Goal: Task Accomplishment & Management: Use online tool/utility

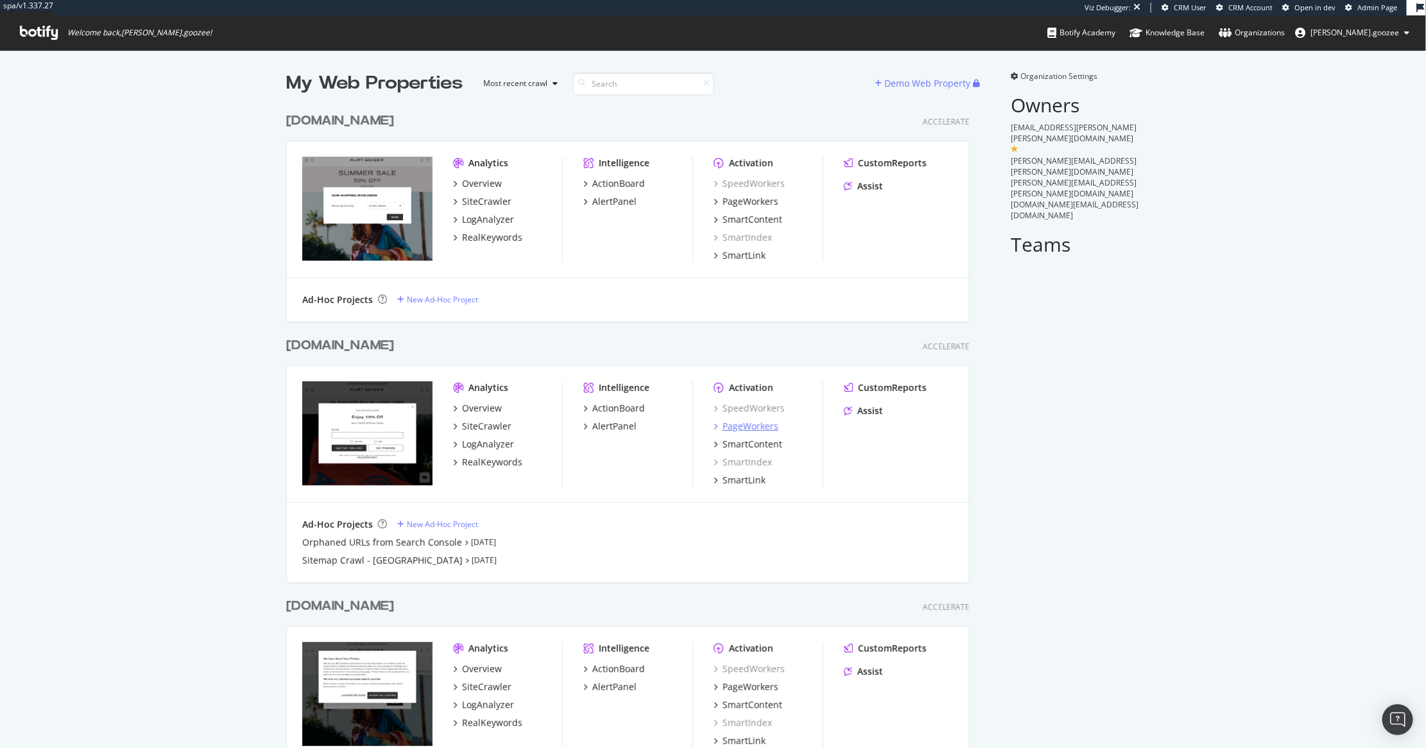
click at [740, 430] on div "PageWorkers" at bounding box center [751, 426] width 56 height 13
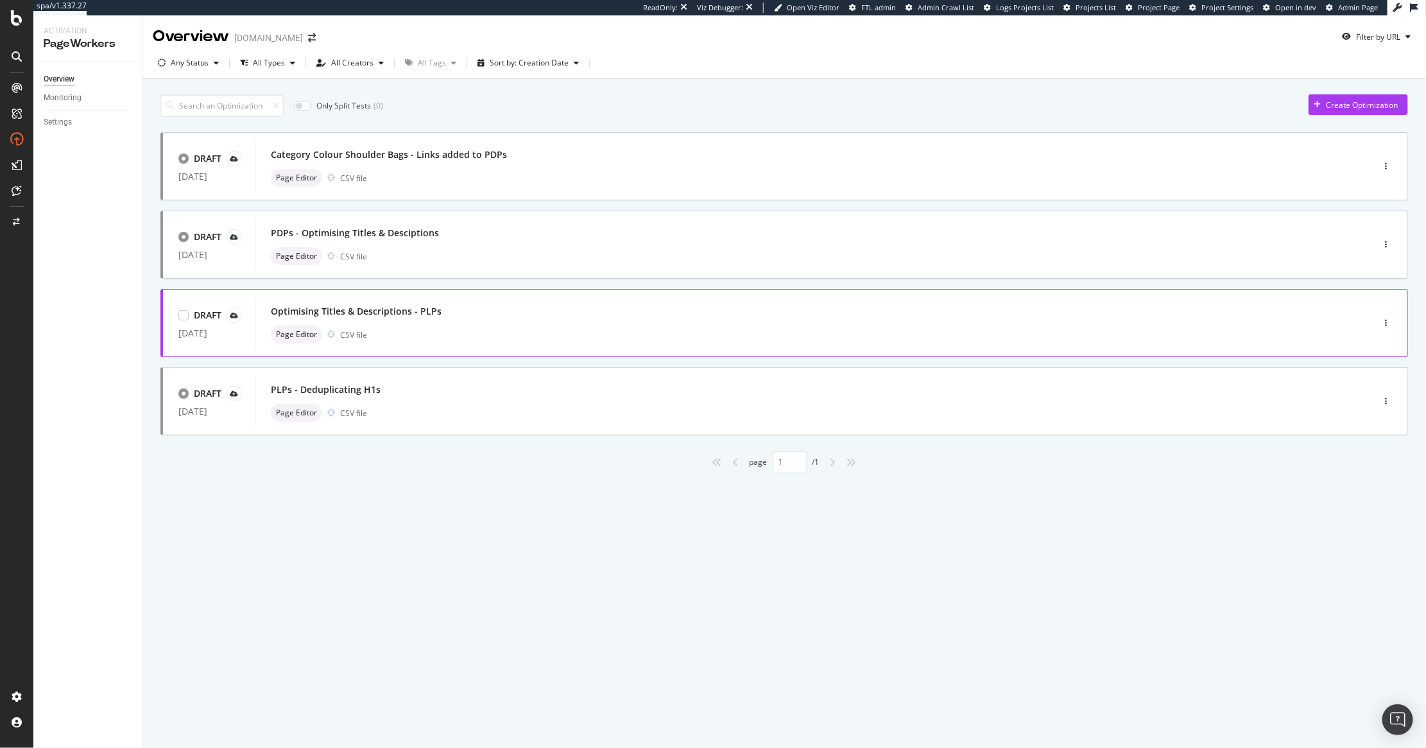
click at [485, 334] on div "Page Editor CSV file" at bounding box center [794, 334] width 1047 height 18
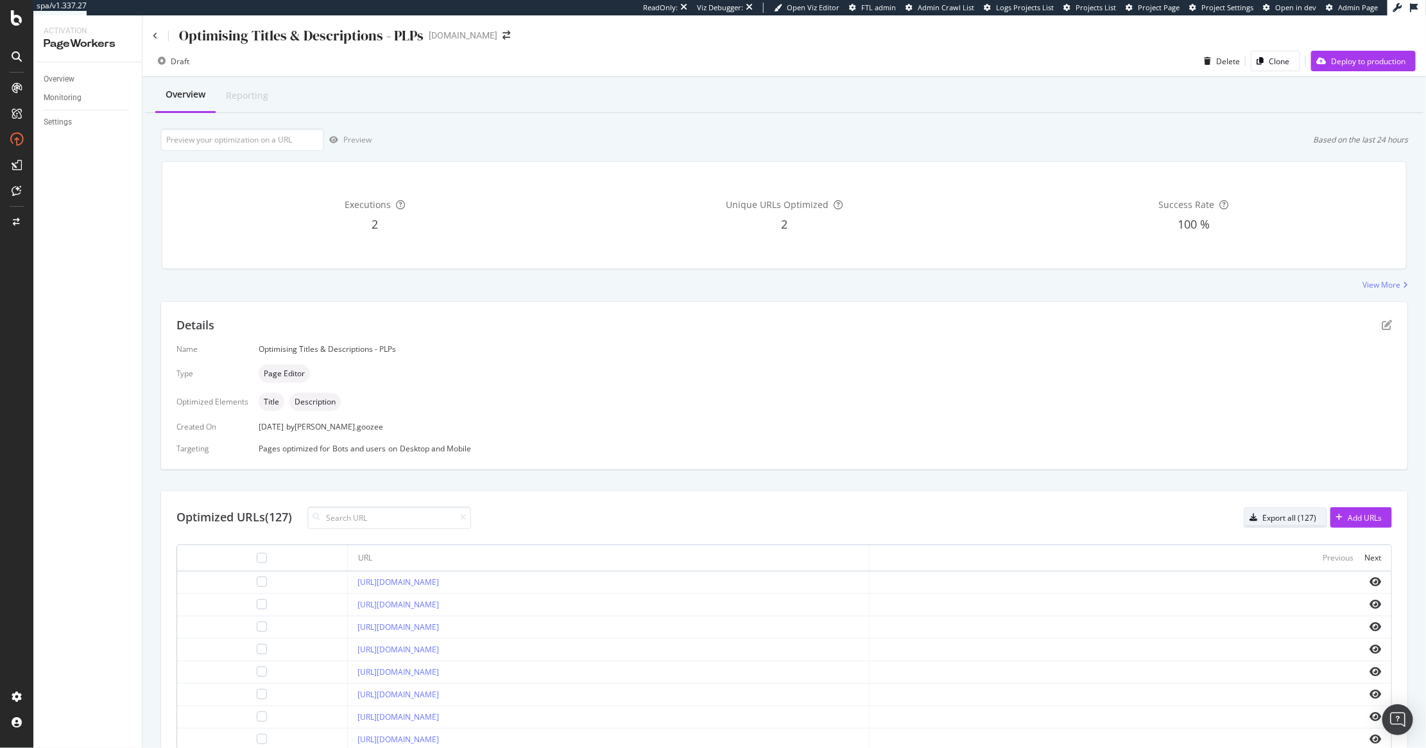
click at [1289, 526] on div "Export all (127)" at bounding box center [1280, 517] width 72 height 18
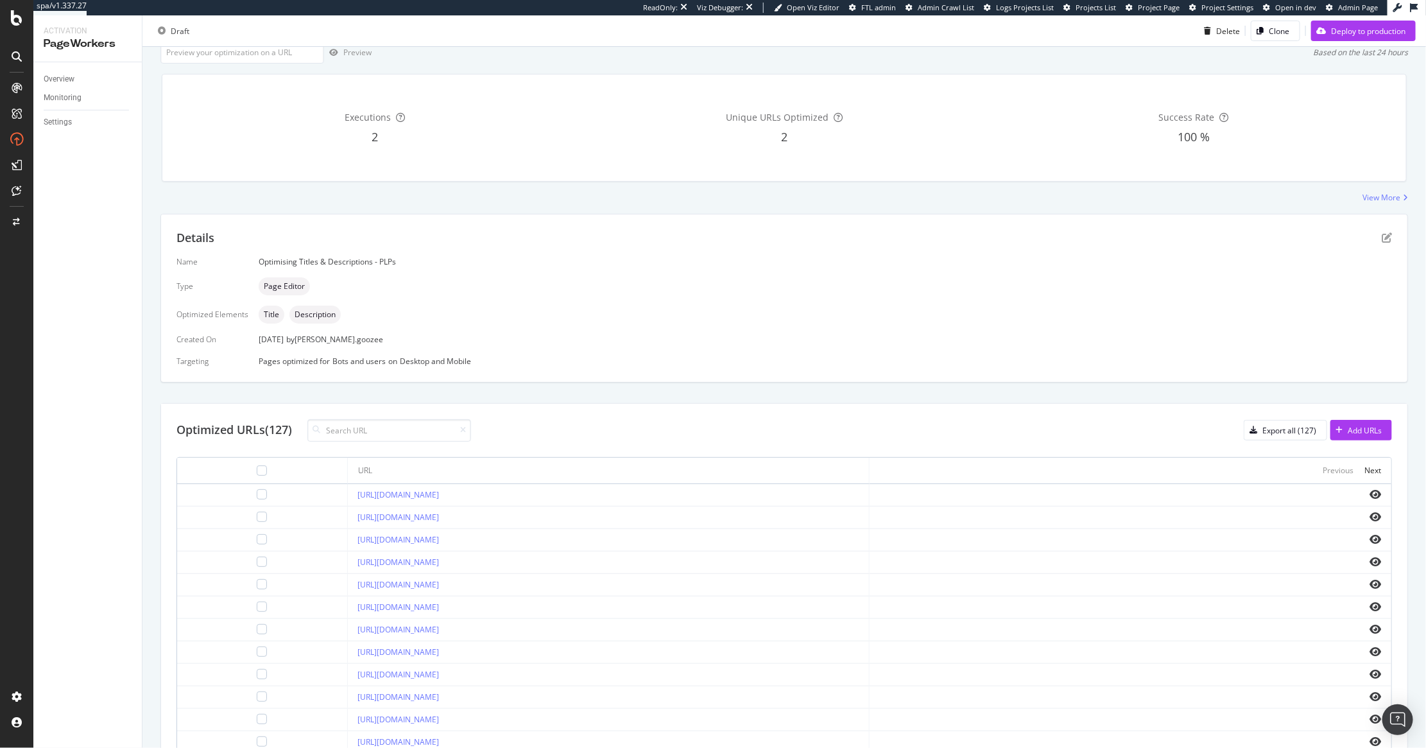
scroll to position [94, 0]
click at [472, 538] on div "[URL][DOMAIN_NAME]" at bounding box center [608, 533] width 501 height 12
click at [625, 338] on div "11 Aug. 2025 by fred.goozee" at bounding box center [825, 332] width 1133 height 11
click at [1370, 533] on icon "eye" at bounding box center [1376, 532] width 12 height 10
click at [497, 530] on div "https://www.kurtgeiger.us/men/shoes" at bounding box center [608, 533] width 501 height 12
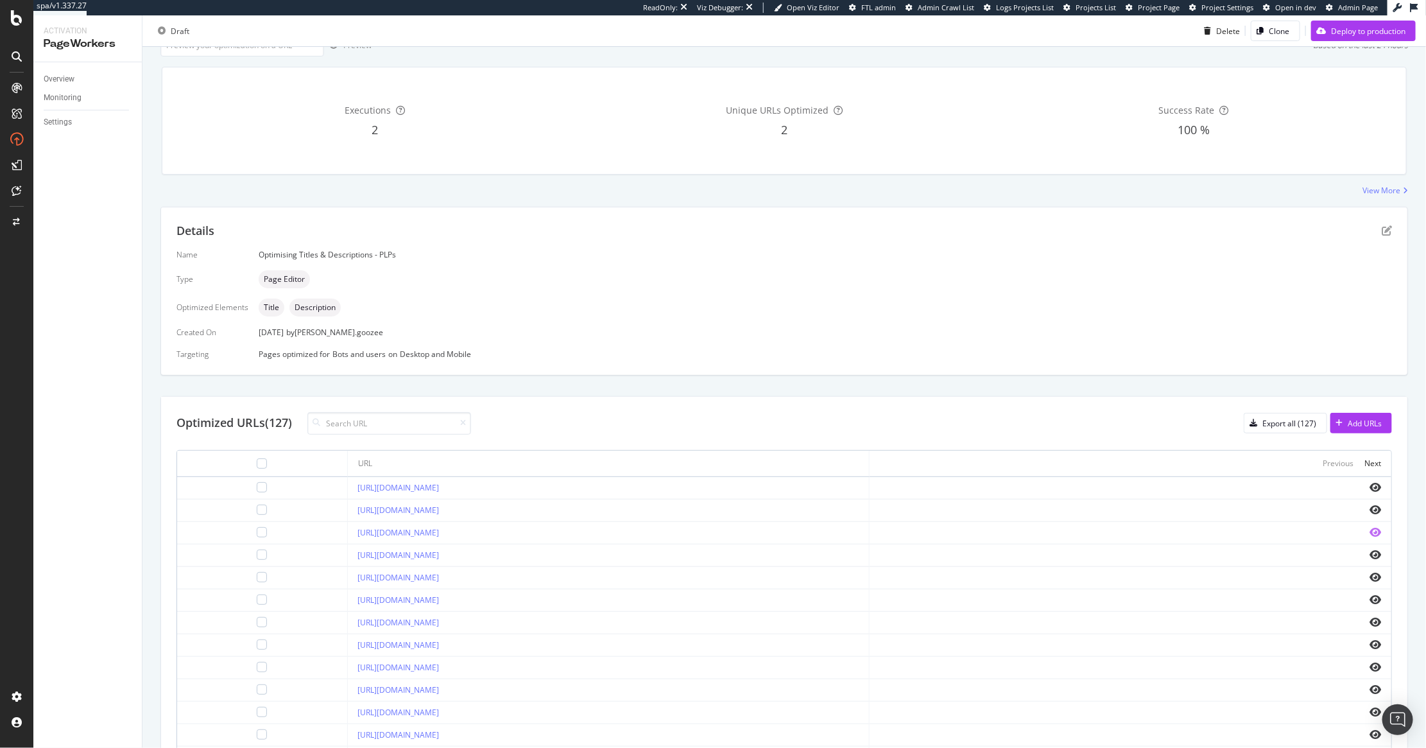
click at [1370, 529] on icon "eye" at bounding box center [1376, 532] width 12 height 10
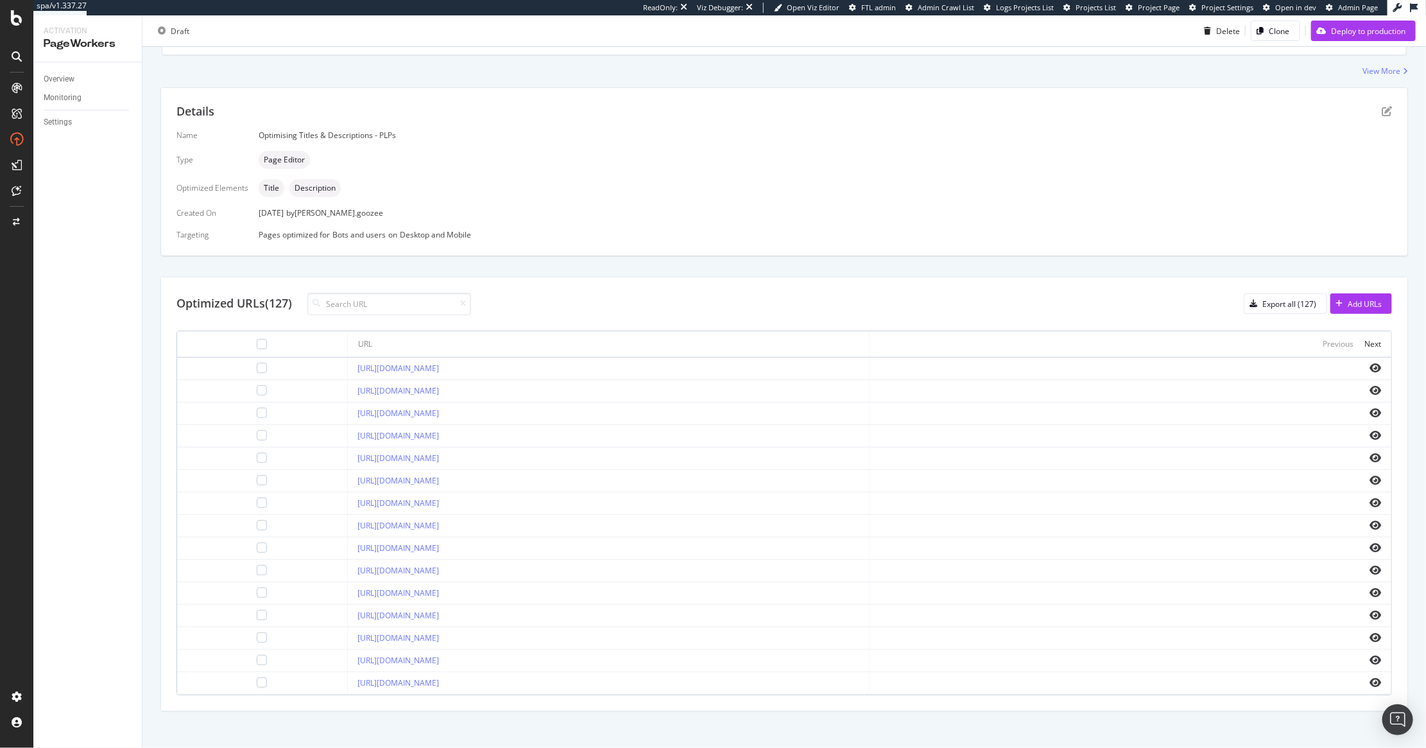
scroll to position [225, 0]
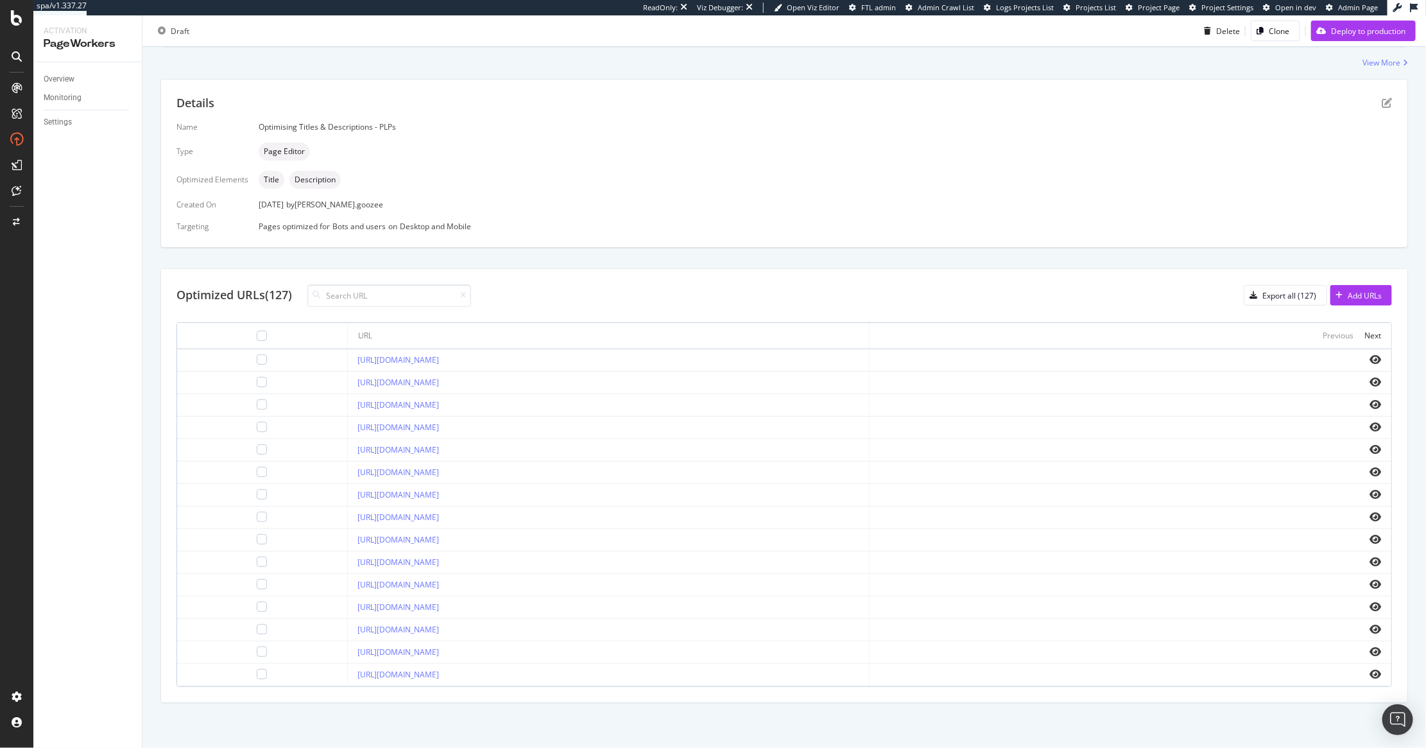
click at [437, 571] on td "https://www.kurtgeiger.us/new/accessories" at bounding box center [609, 562] width 522 height 22
click at [1370, 581] on icon "eye" at bounding box center [1376, 584] width 12 height 10
click at [1370, 632] on icon "eye" at bounding box center [1376, 629] width 12 height 10
click at [1370, 648] on icon "eye" at bounding box center [1376, 651] width 12 height 10
click at [460, 642] on td "https://www.kurtgeiger.us/sale" at bounding box center [609, 652] width 522 height 22
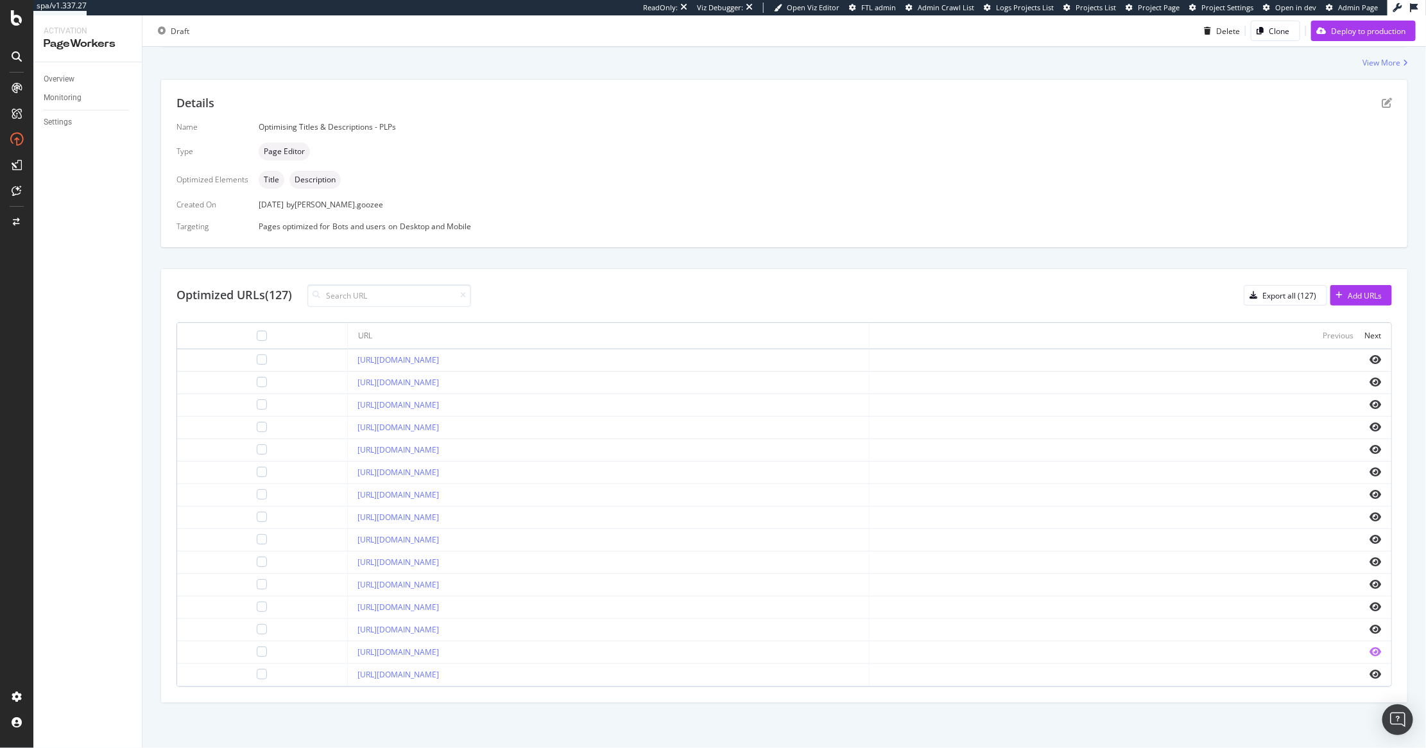
click at [1370, 650] on icon "eye" at bounding box center [1376, 651] width 12 height 10
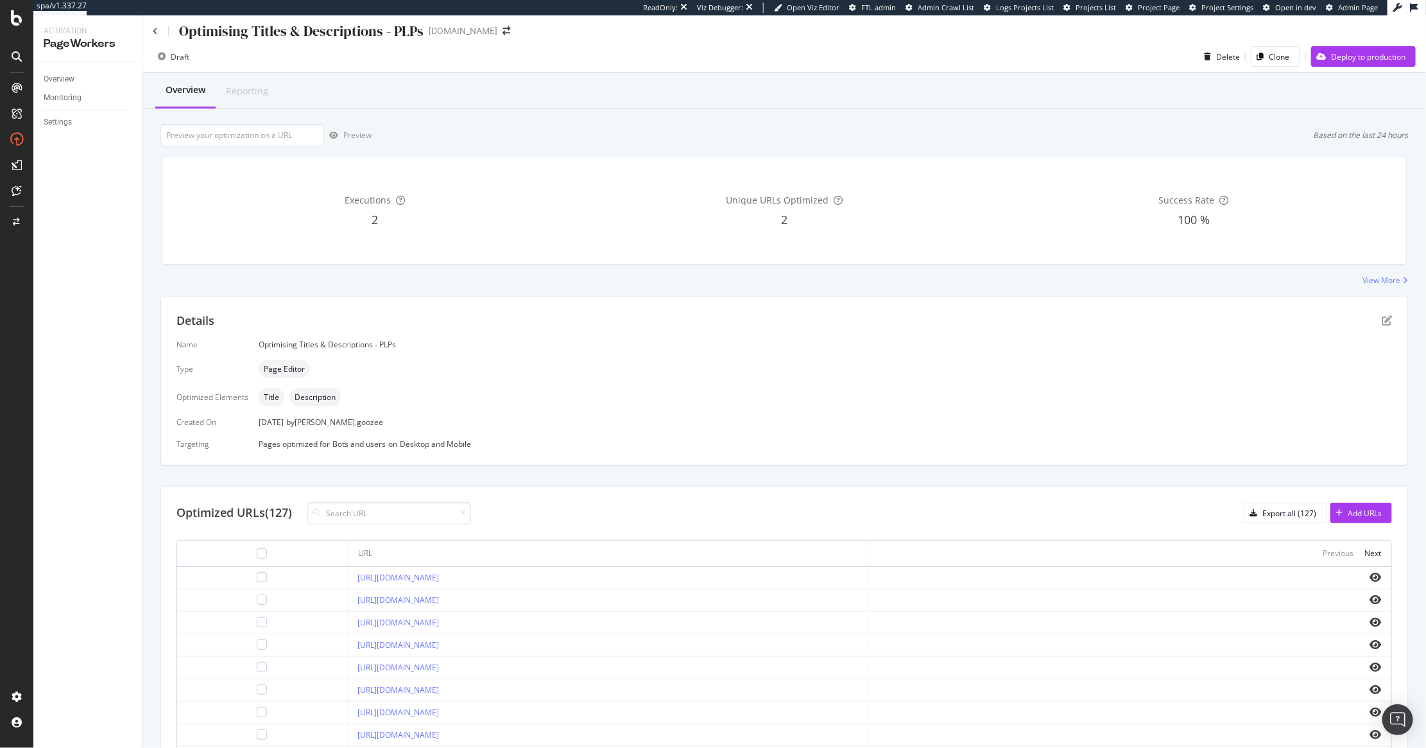
scroll to position [0, 0]
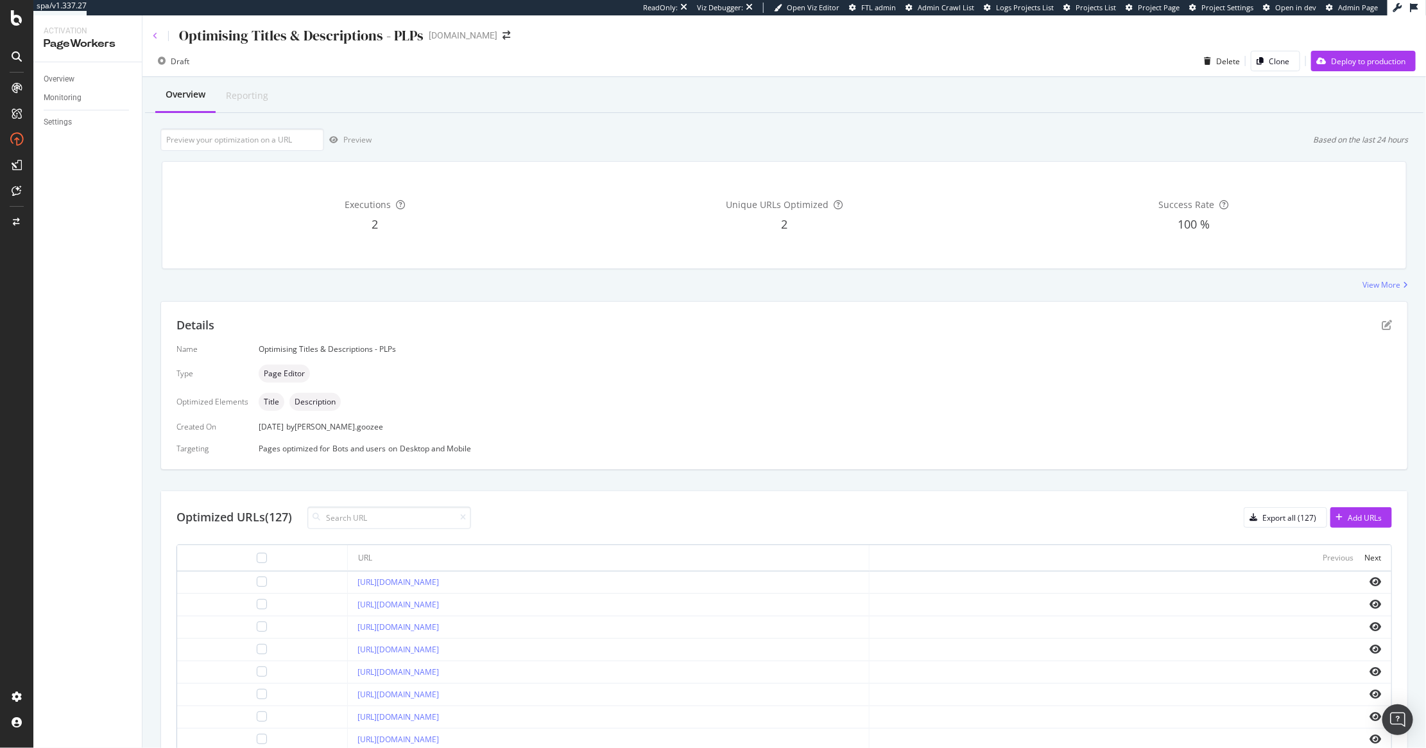
click at [153, 35] on icon at bounding box center [155, 36] width 5 height 8
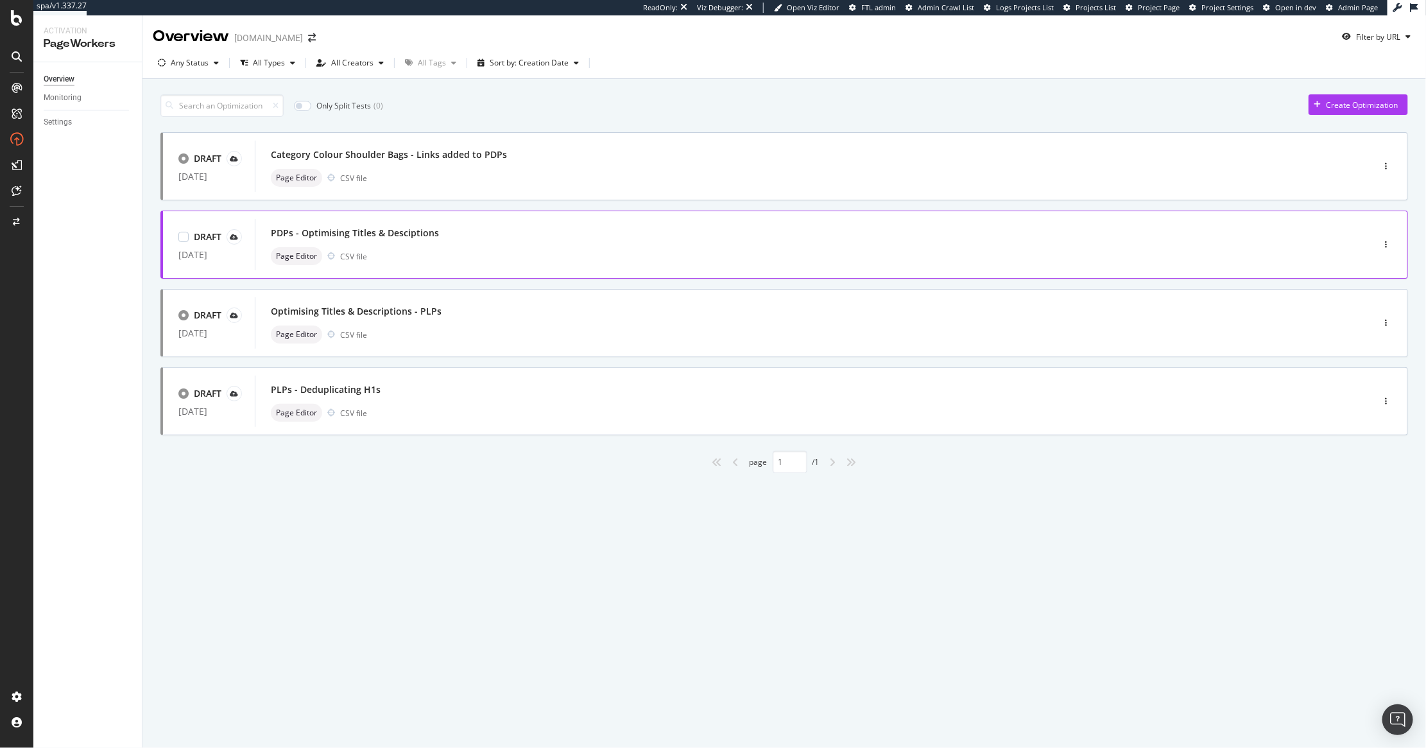
click at [522, 250] on div "Page Editor CSV file" at bounding box center [794, 256] width 1047 height 18
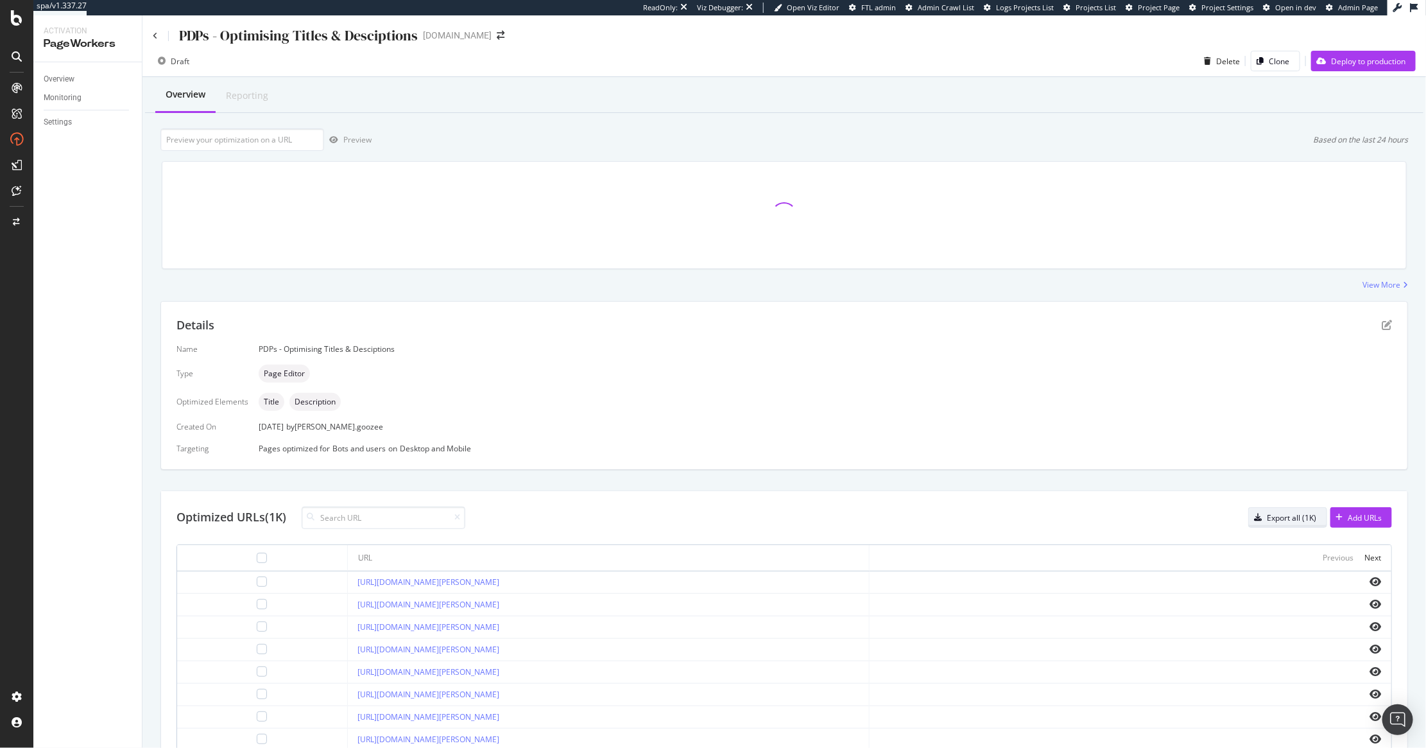
click at [1270, 513] on div "Export all (1K)" at bounding box center [1291, 517] width 49 height 11
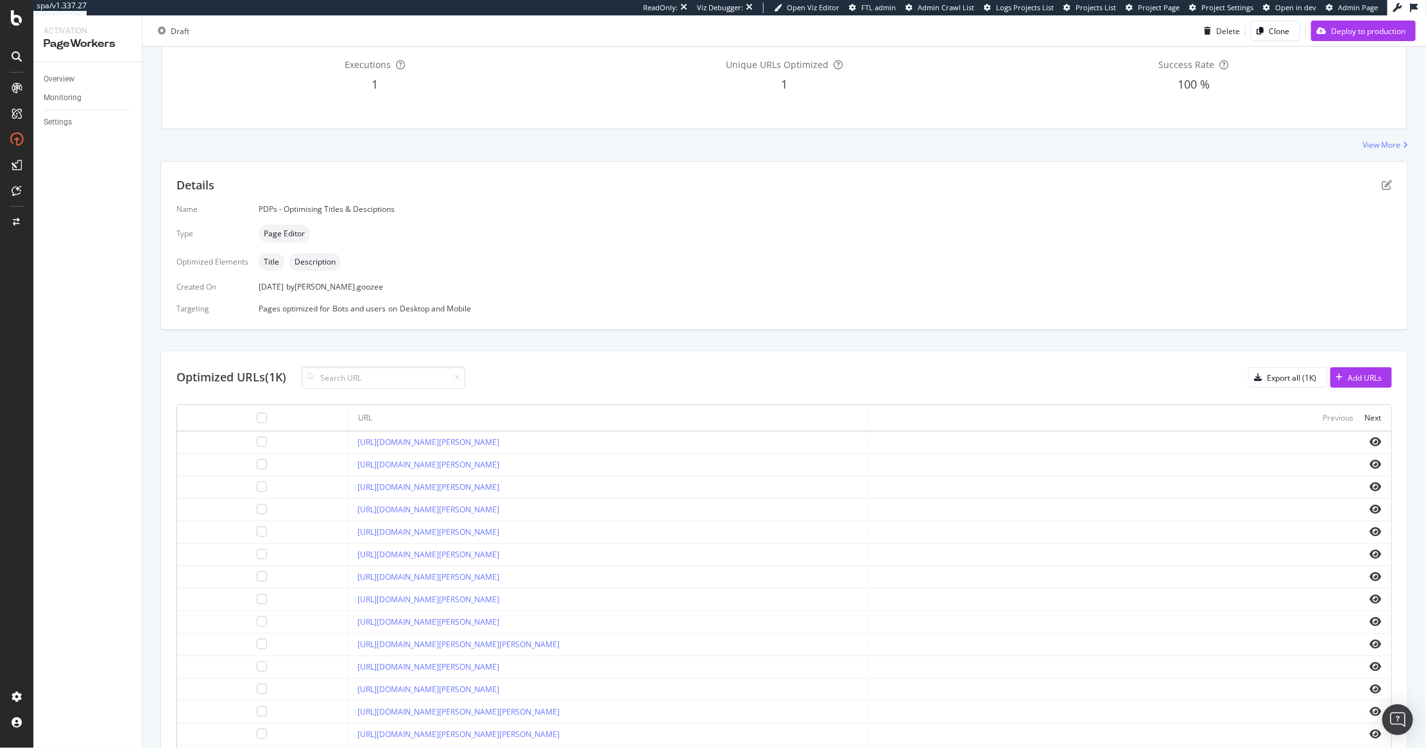
scroll to position [225, 0]
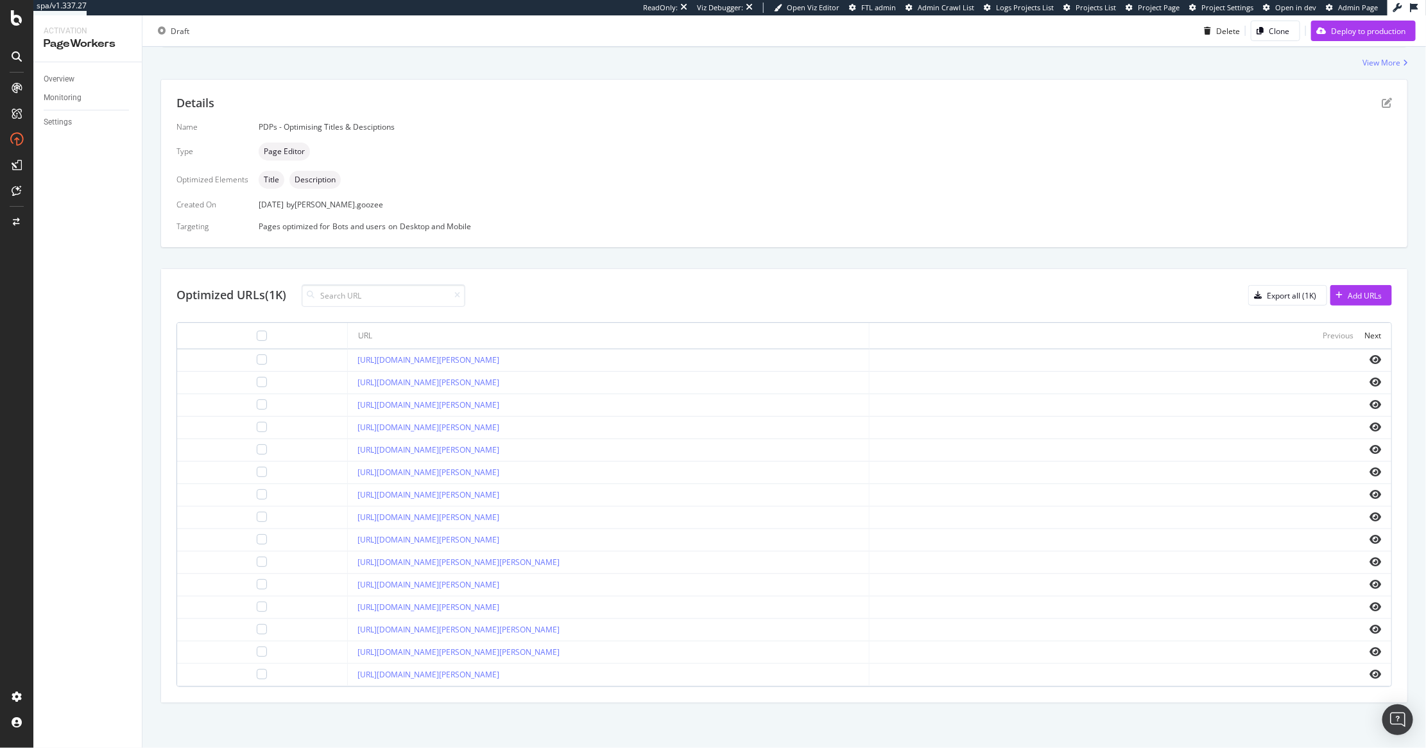
click at [768, 435] on td "https://www.kurtgeiger.us/kids/mini-fisherman-multiother-leather-kurt-geiger-lo…" at bounding box center [609, 428] width 522 height 22
click at [691, 485] on td "https://www.kurtgeiger.us/men/shoes/boots/coniston-boot-brown-leather-kurt-geig…" at bounding box center [609, 495] width 522 height 22
click at [1370, 489] on icon "eye" at bounding box center [1376, 494] width 12 height 10
click at [1370, 669] on icon "eye" at bounding box center [1376, 674] width 12 height 10
click at [1364, 332] on div "Next" at bounding box center [1372, 335] width 17 height 11
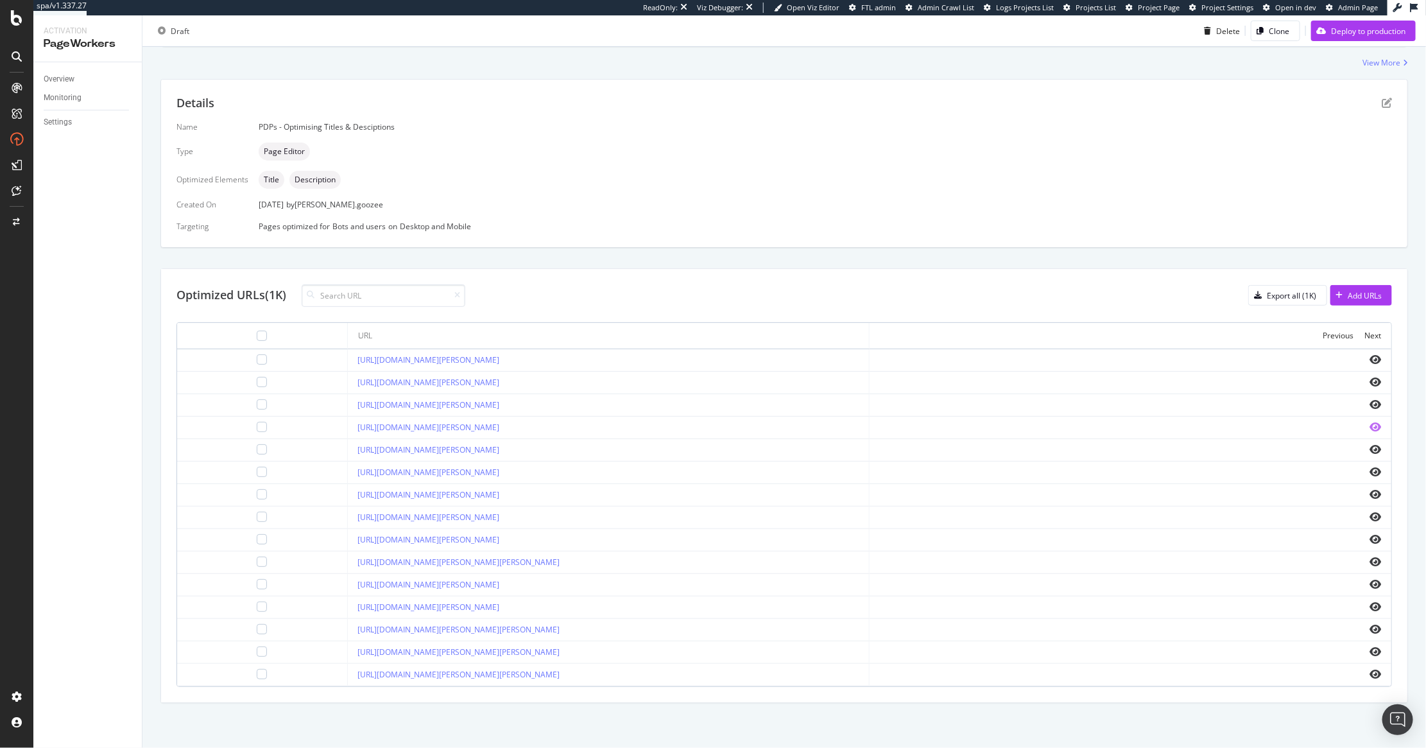
click at [1370, 424] on icon "eye" at bounding box center [1376, 427] width 12 height 10
click at [1364, 332] on div "Next" at bounding box center [1372, 335] width 17 height 11
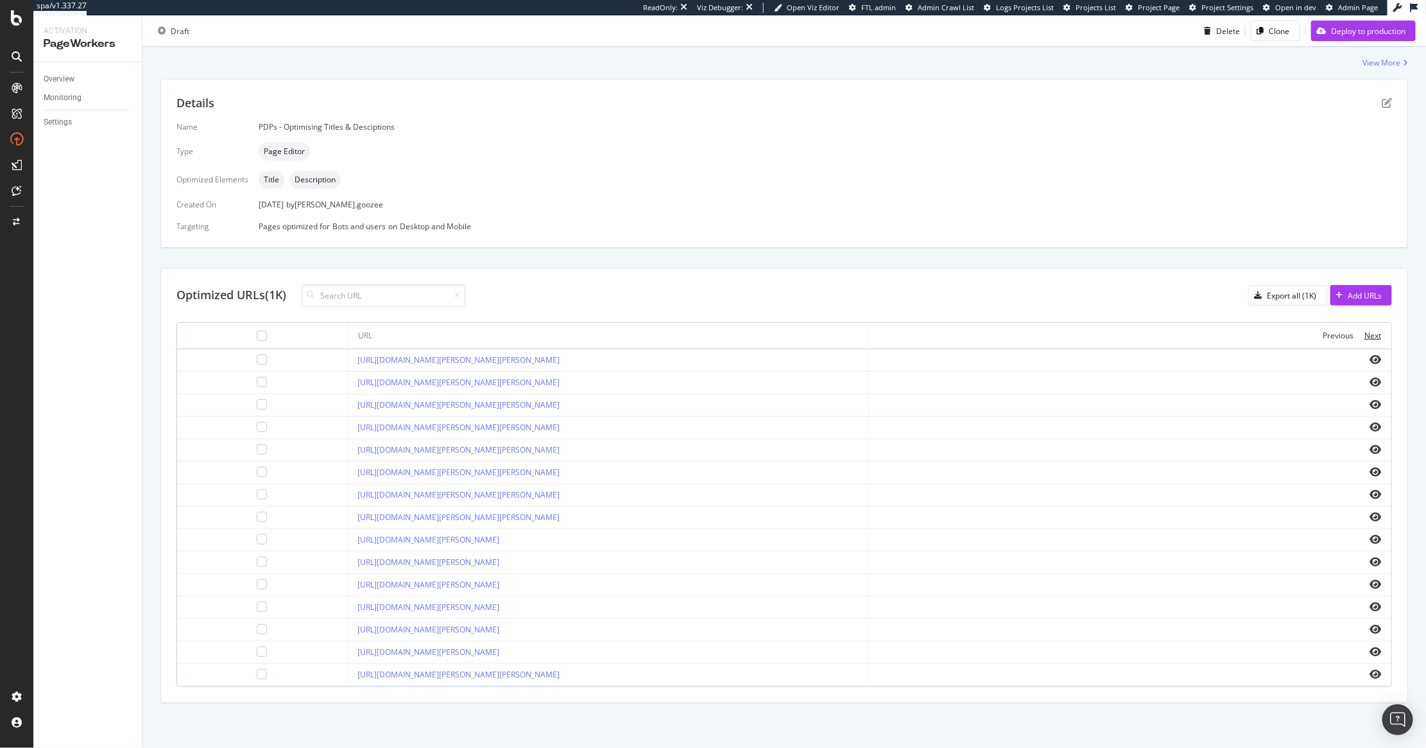
click at [1364, 332] on div "Next" at bounding box center [1372, 335] width 17 height 11
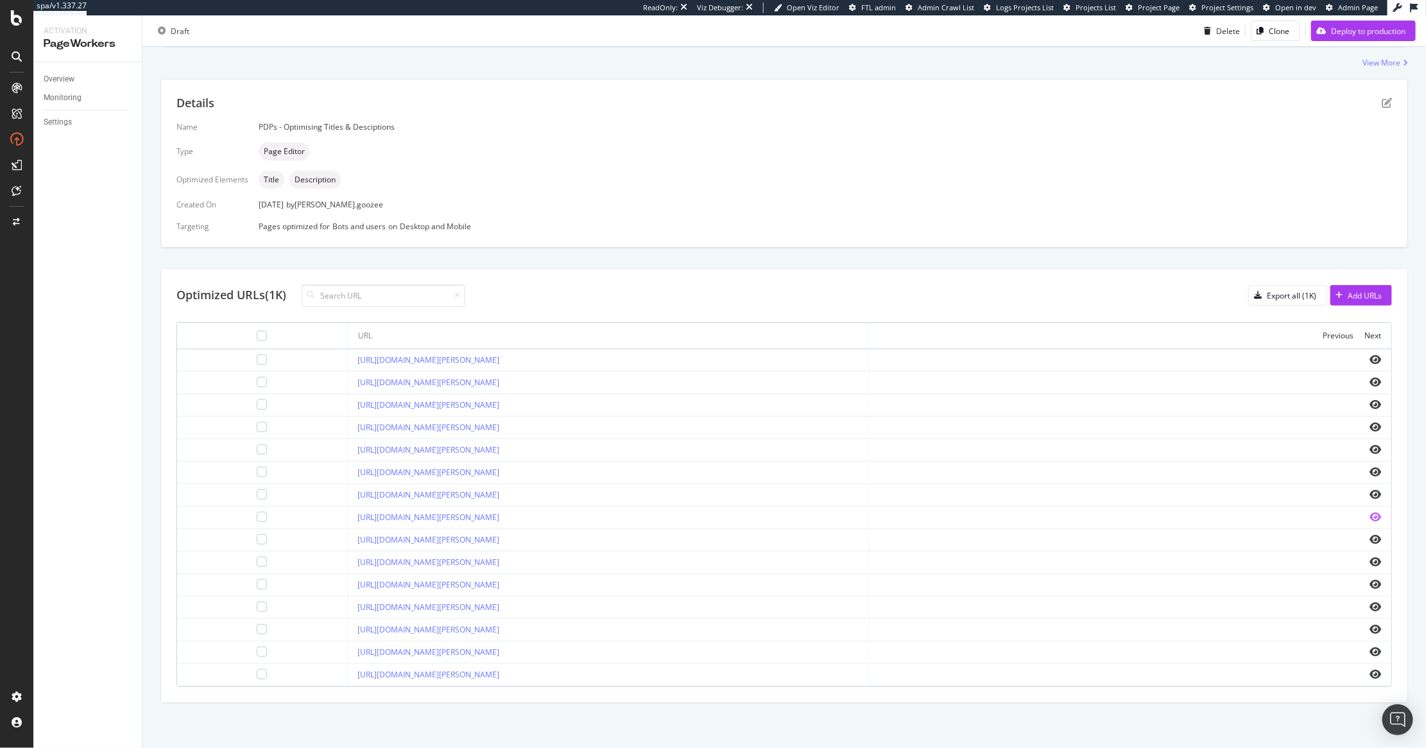
click at [1370, 517] on icon "eye" at bounding box center [1376, 516] width 12 height 10
click at [859, 589] on div "https://www.kurtgeiger.us/women/accessories/jewelry/eagle-xl-chunky-ring-gold-b…" at bounding box center [608, 585] width 501 height 12
click at [1370, 609] on icon "eye" at bounding box center [1376, 606] width 12 height 10
click at [859, 651] on div "https://www.kurtgeiger.us/women/accessories/jewelry/eagle-xl-hinged-bangle-gold…" at bounding box center [608, 652] width 501 height 12
click at [1364, 334] on div "Next" at bounding box center [1372, 335] width 17 height 11
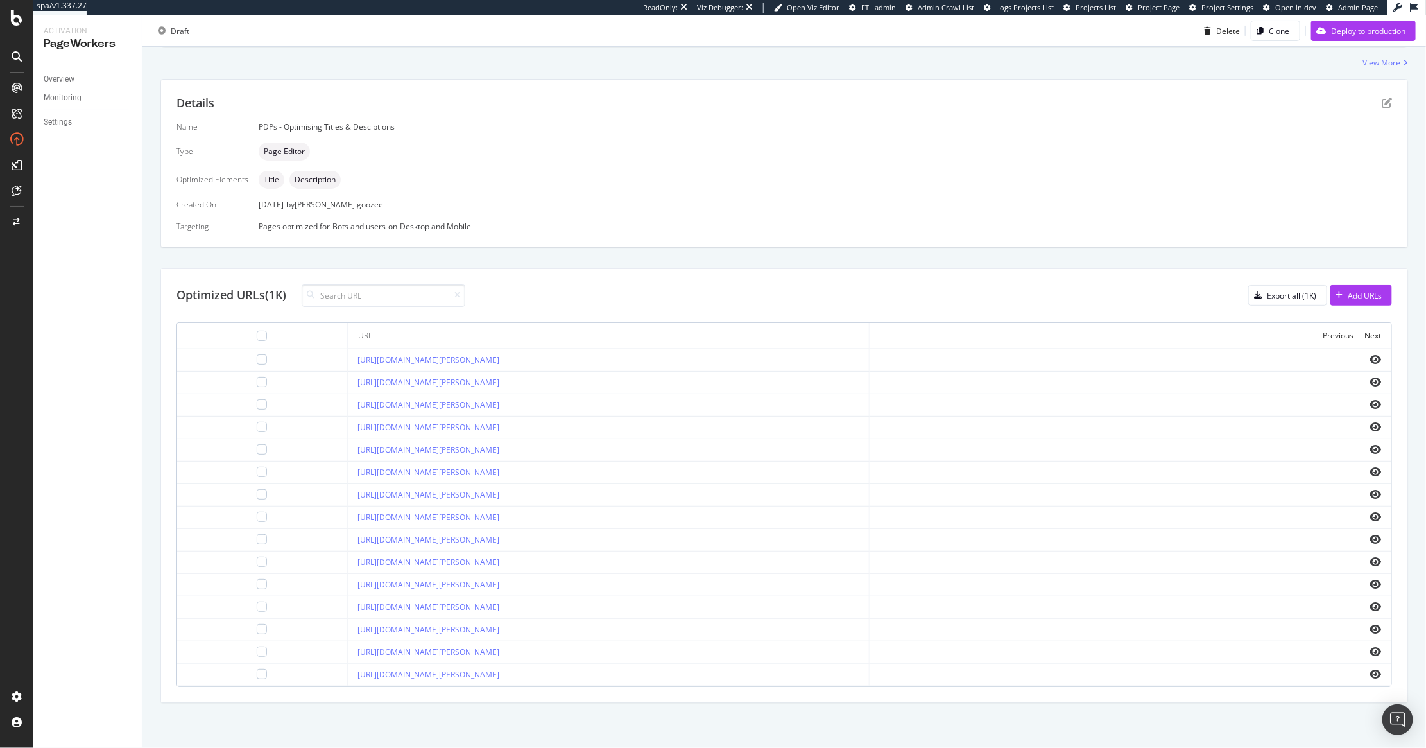
click at [1364, 334] on div "Next" at bounding box center [1372, 335] width 17 height 11
click at [1364, 336] on div "Next" at bounding box center [1372, 335] width 17 height 11
click at [1370, 649] on icon "eye" at bounding box center [1376, 651] width 12 height 10
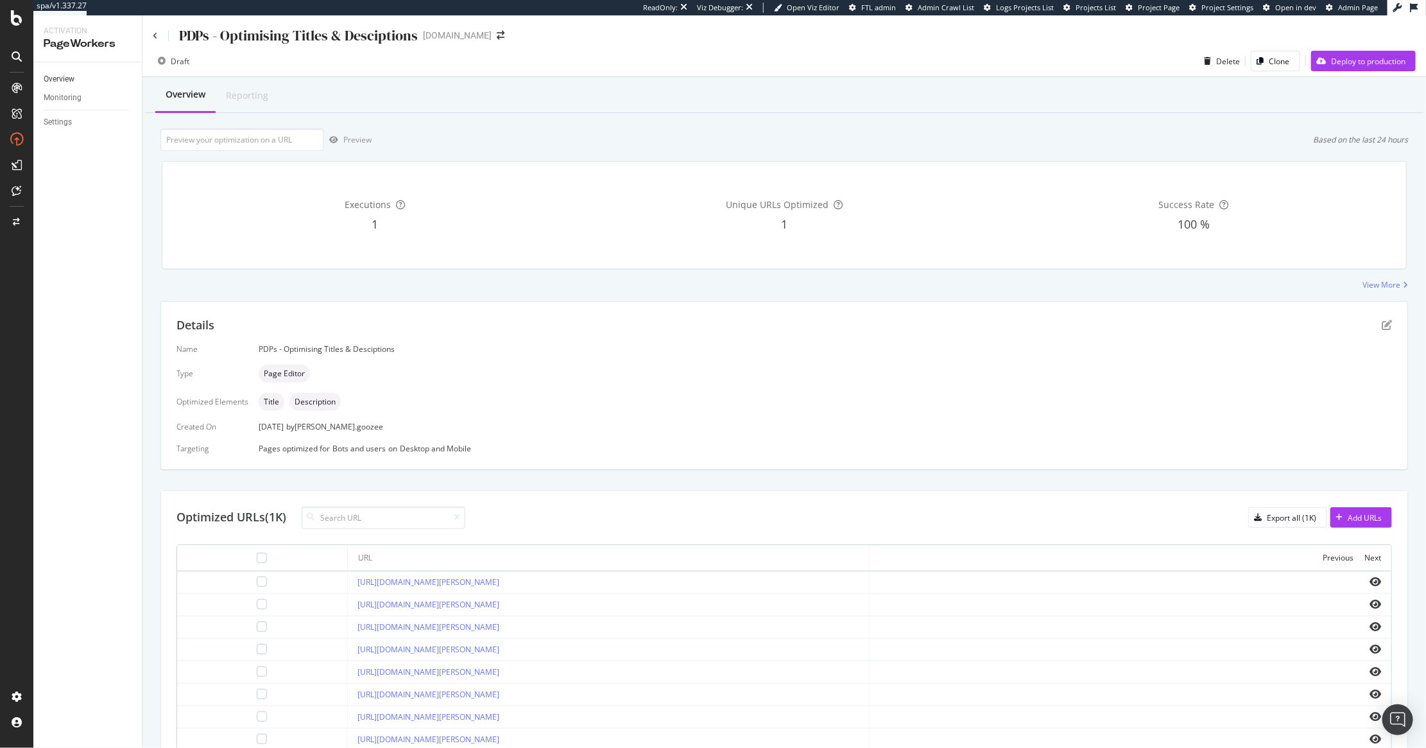
click at [76, 79] on link "Overview" at bounding box center [88, 79] width 89 height 13
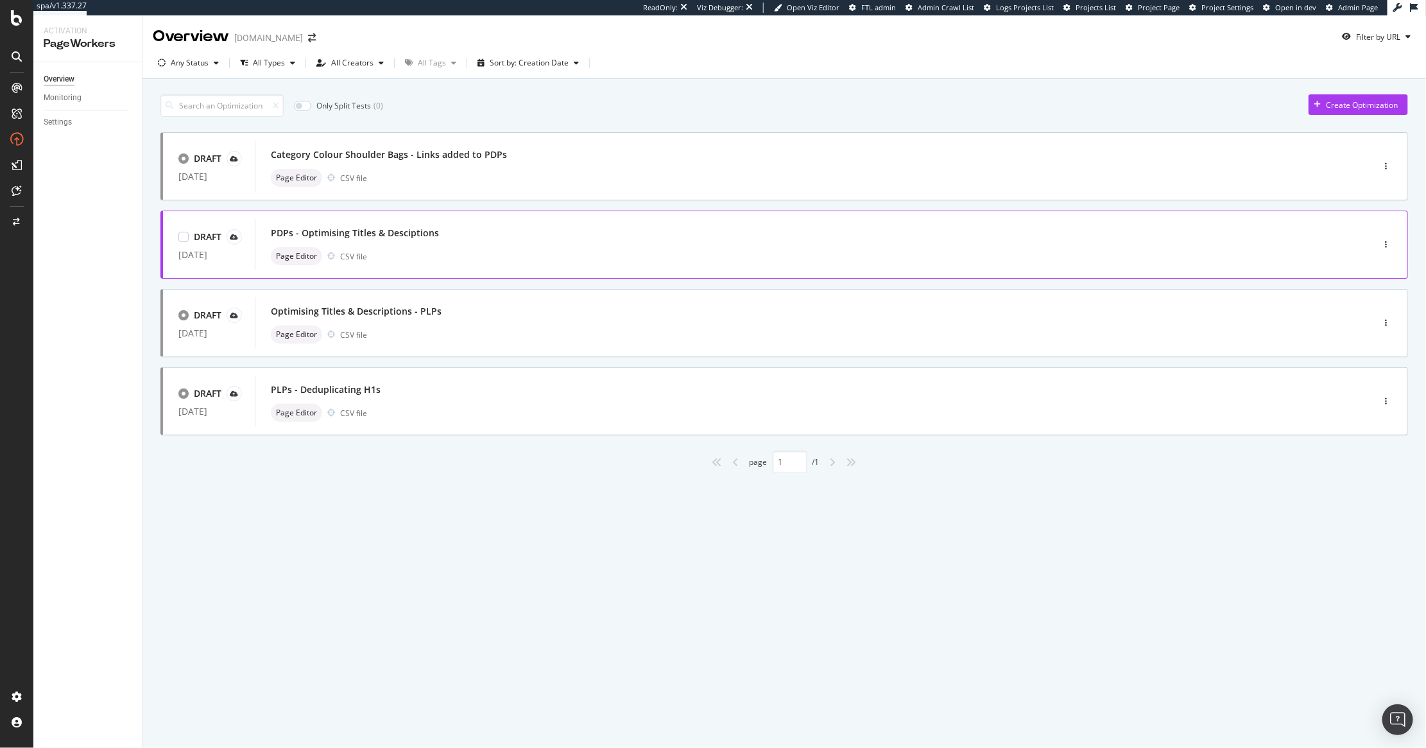
click at [1326, 245] on div "PDPs - Optimising Titles & Desciptions Page Editor CSV file" at bounding box center [794, 244] width 1079 height 51
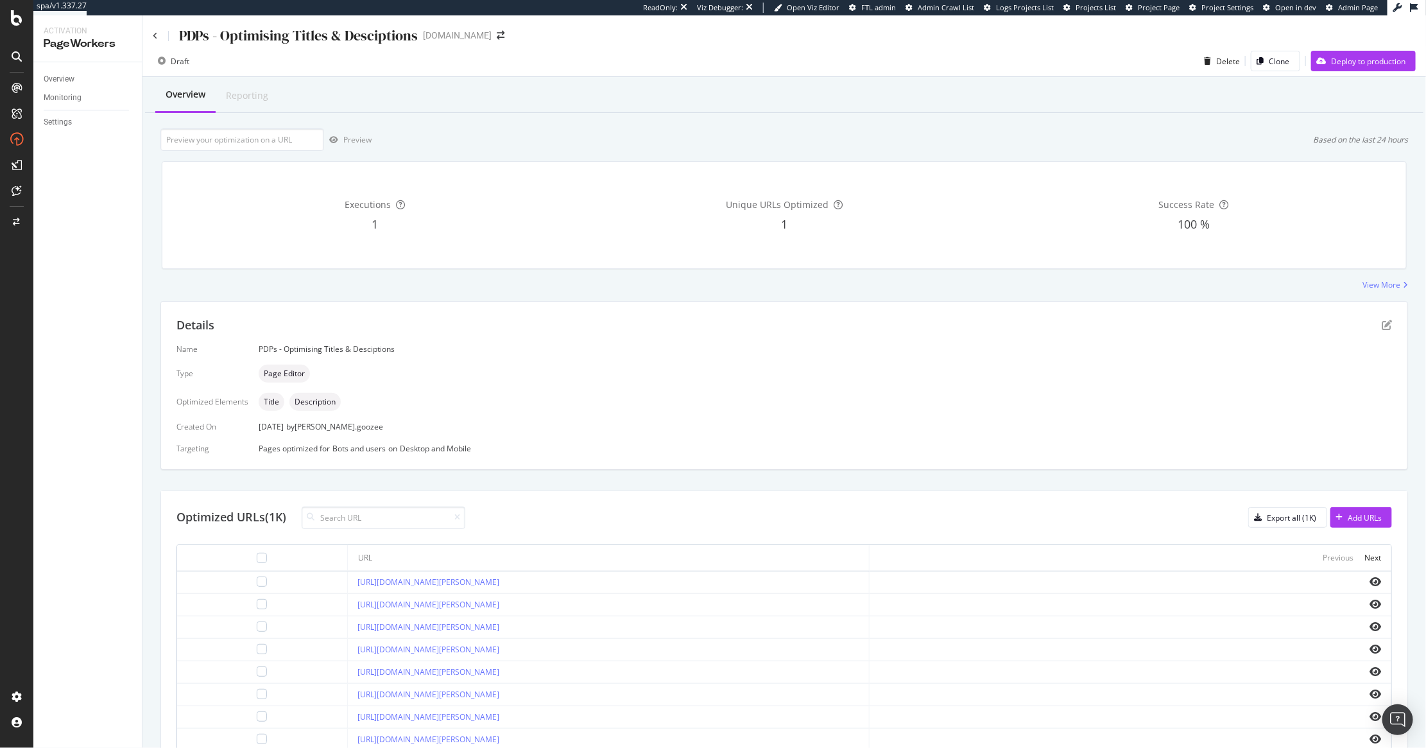
scroll to position [225, 0]
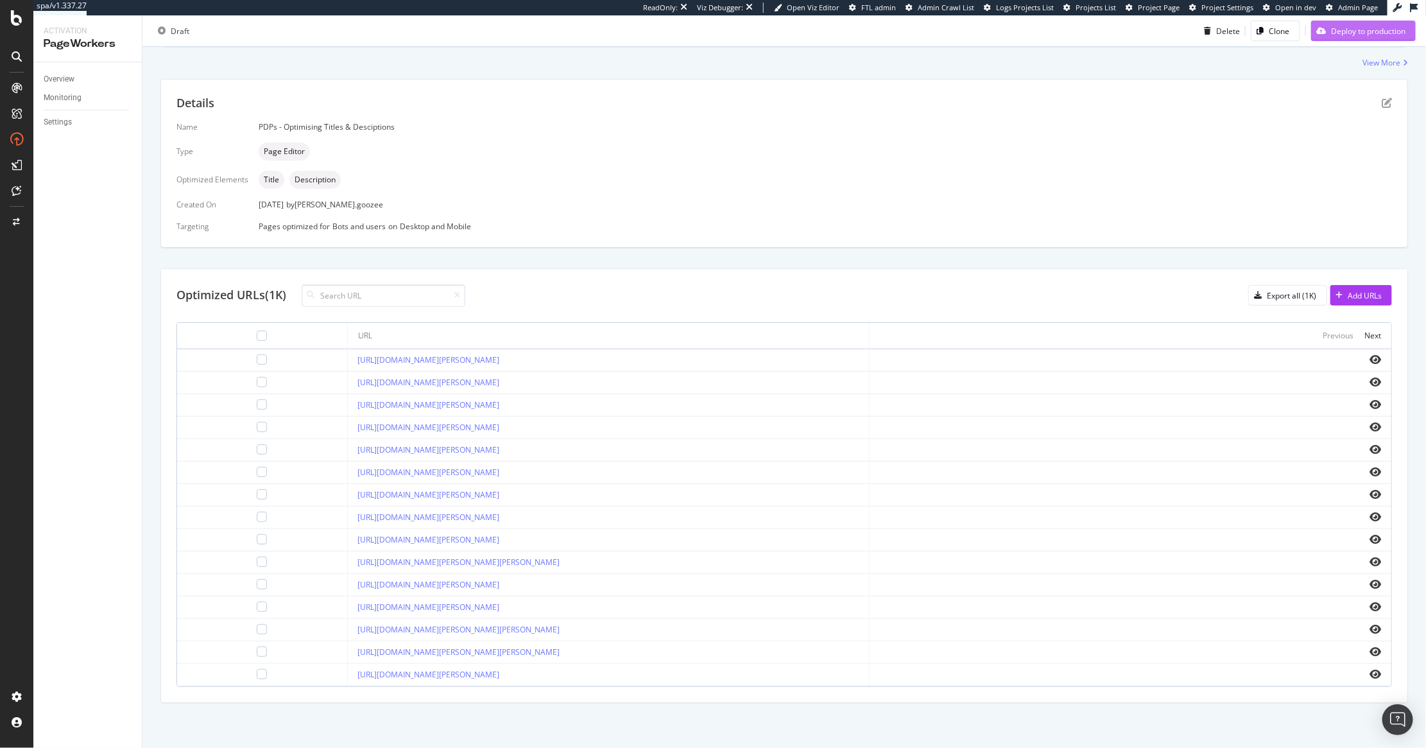
click at [1352, 36] on div "Deploy to production" at bounding box center [1368, 30] width 74 height 11
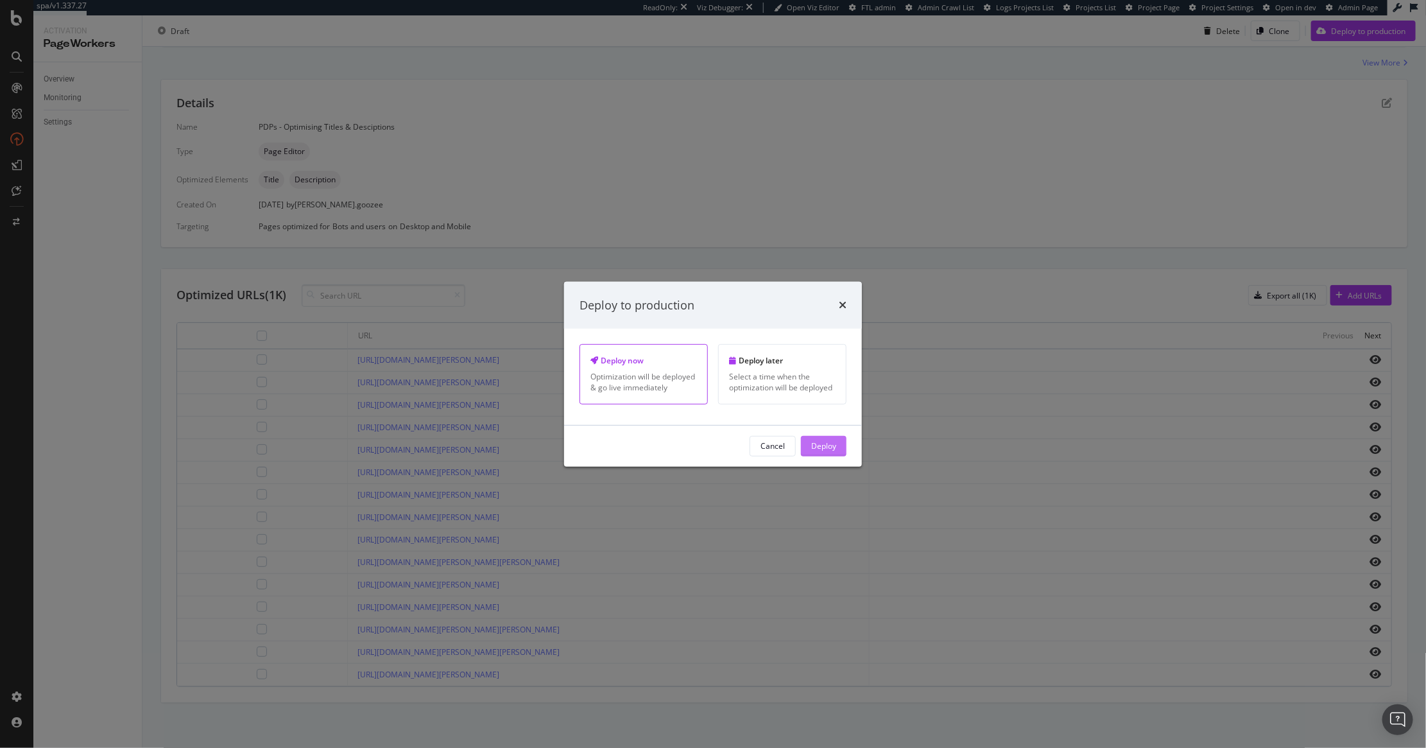
click at [827, 456] on div "Deploy" at bounding box center [823, 445] width 25 height 19
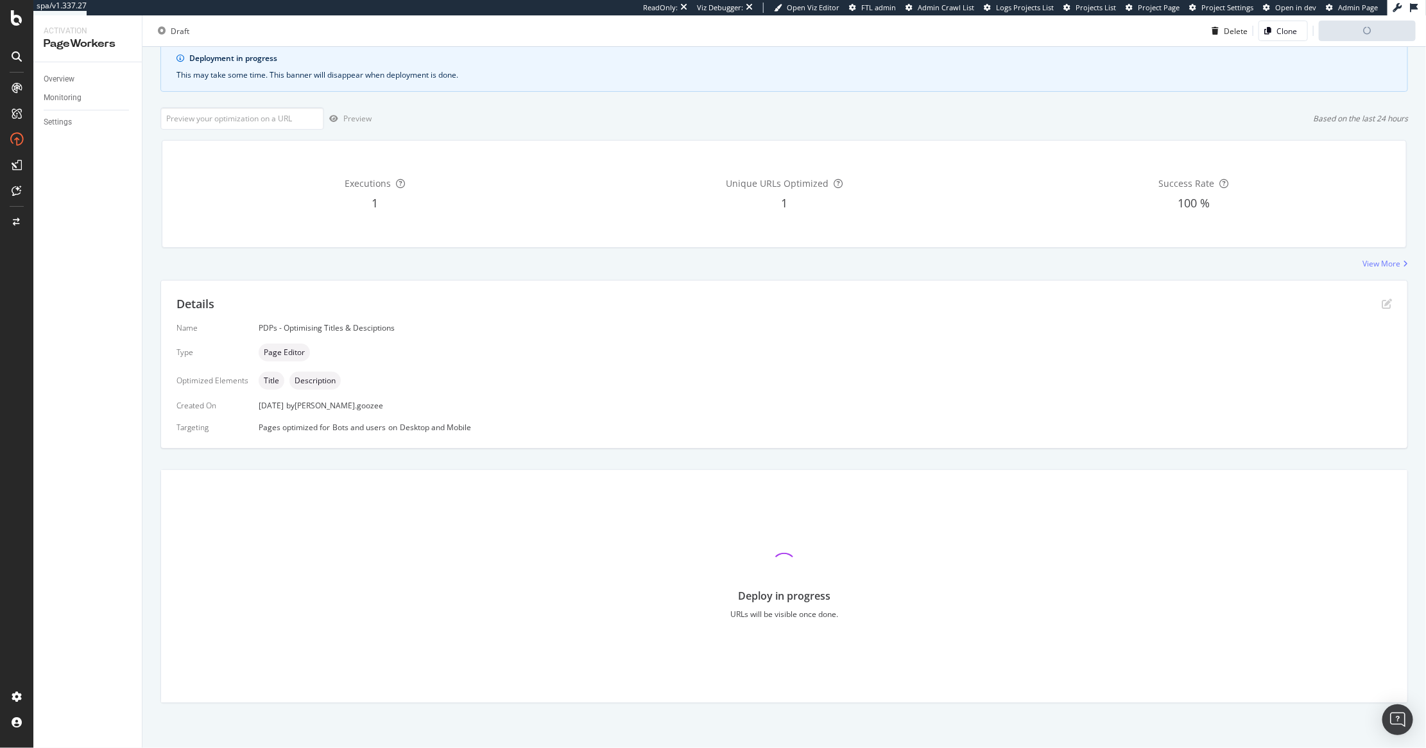
scroll to position [87, 0]
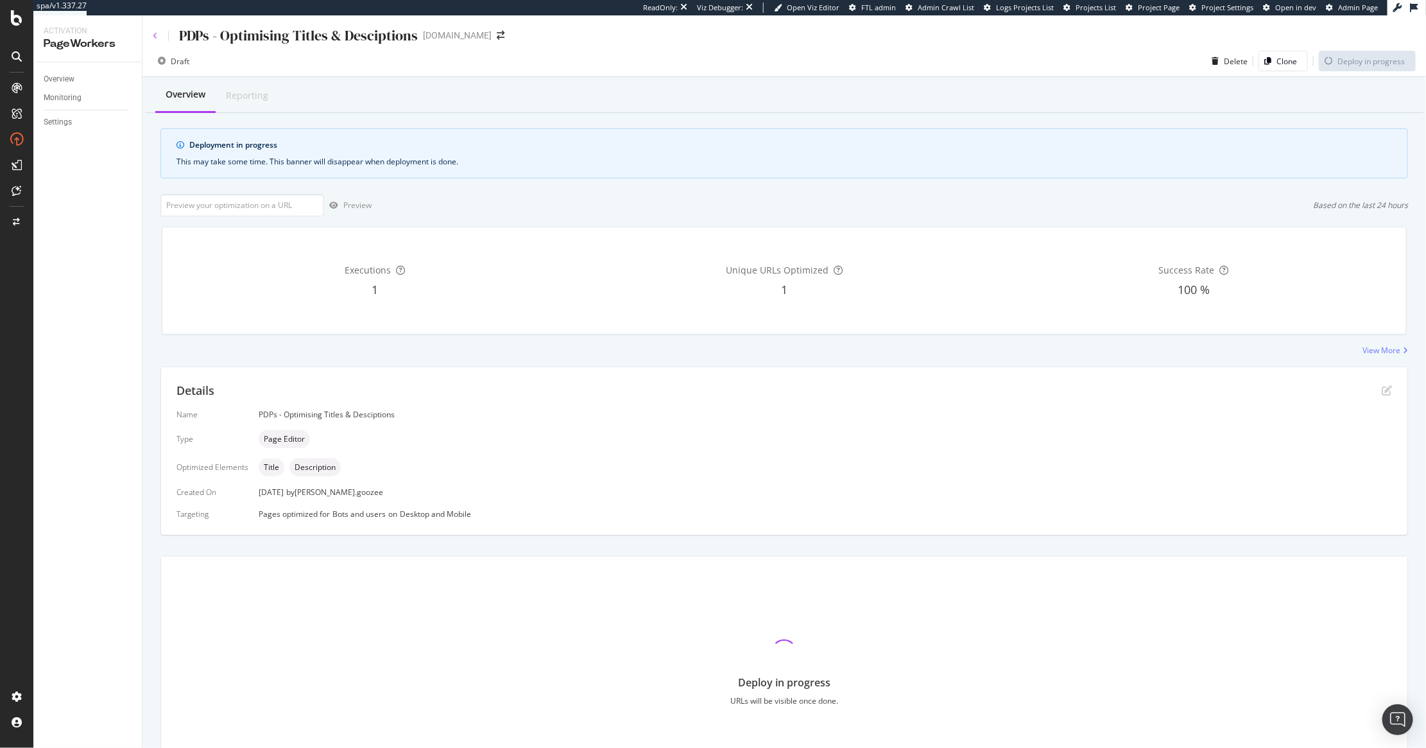
click at [153, 34] on icon at bounding box center [155, 36] width 5 height 8
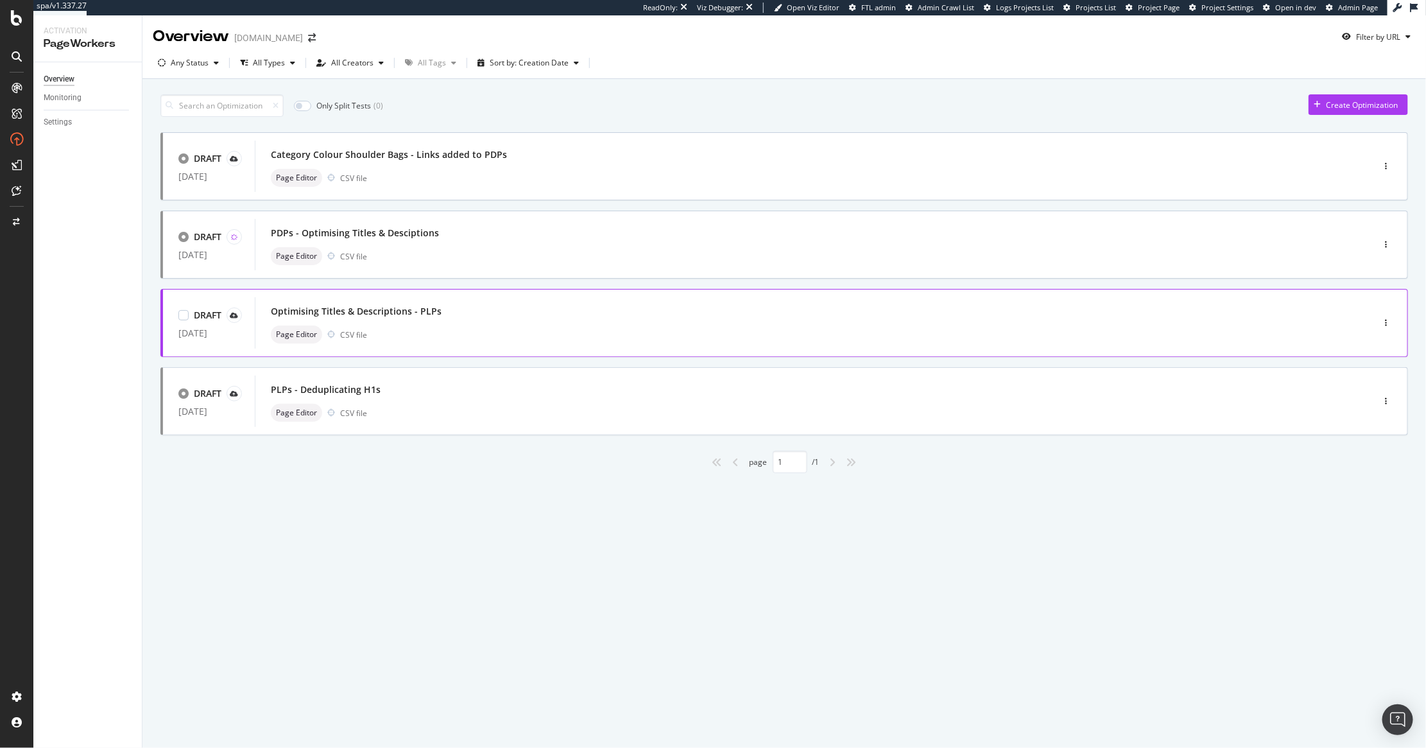
click at [568, 322] on div "Optimising Titles & Descriptions - PLPs Page Editor CSV file" at bounding box center [794, 322] width 1047 height 41
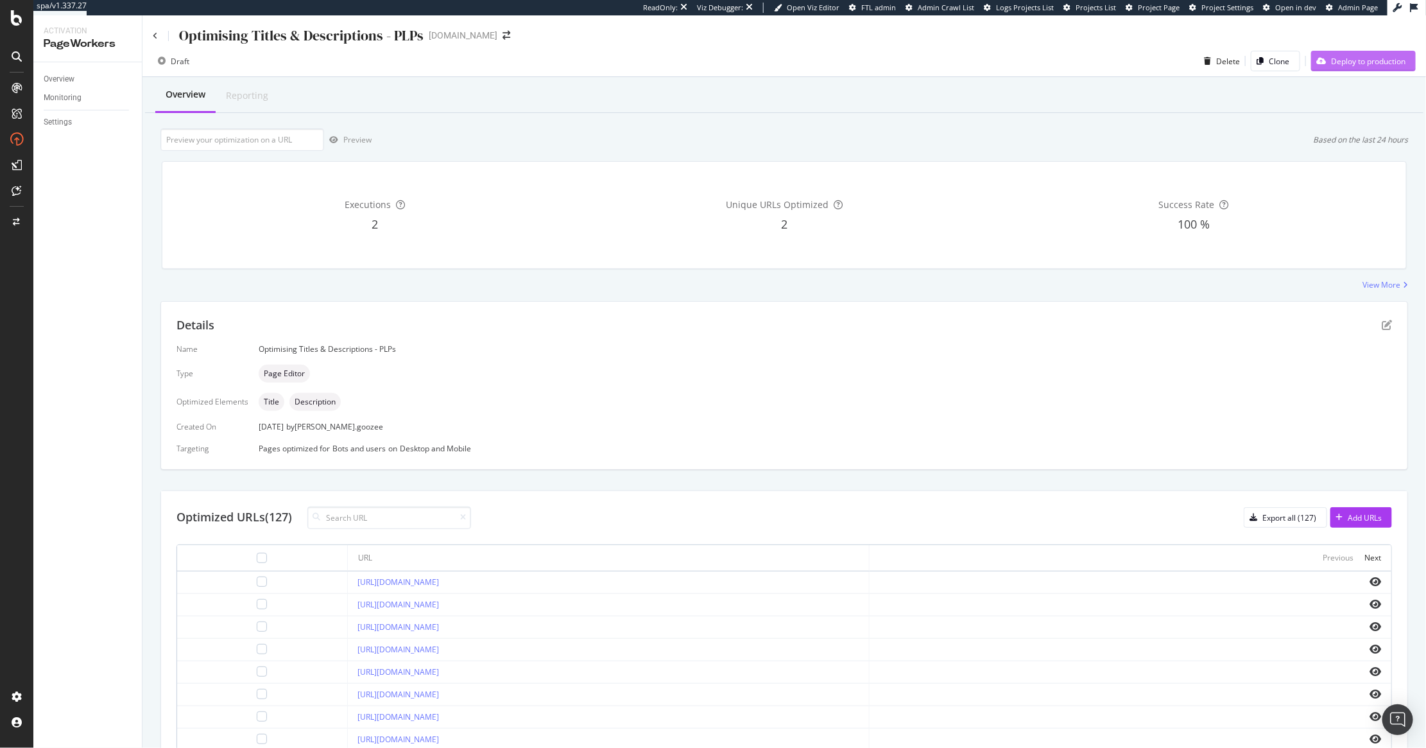
click at [1331, 60] on div "Deploy to production" at bounding box center [1368, 61] width 74 height 11
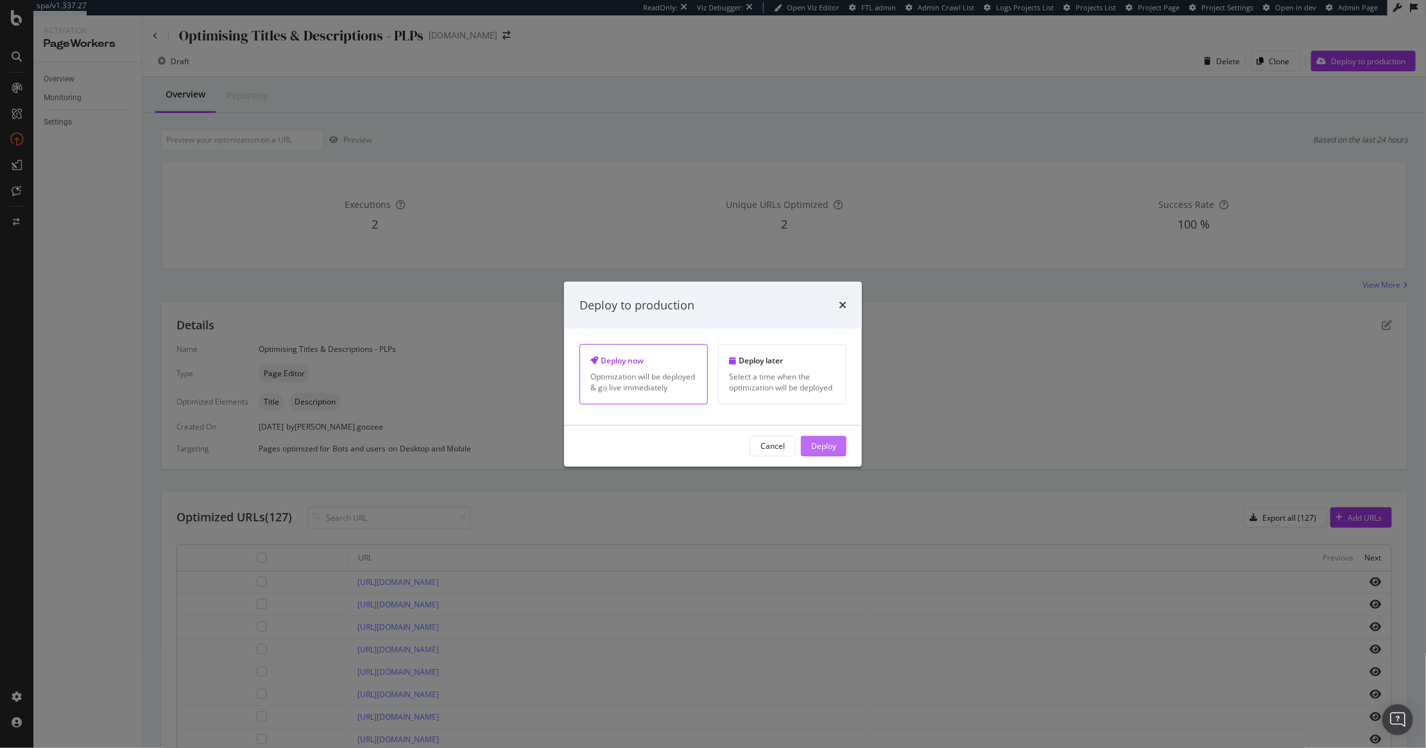
click at [822, 449] on div "Deploy" at bounding box center [823, 445] width 25 height 11
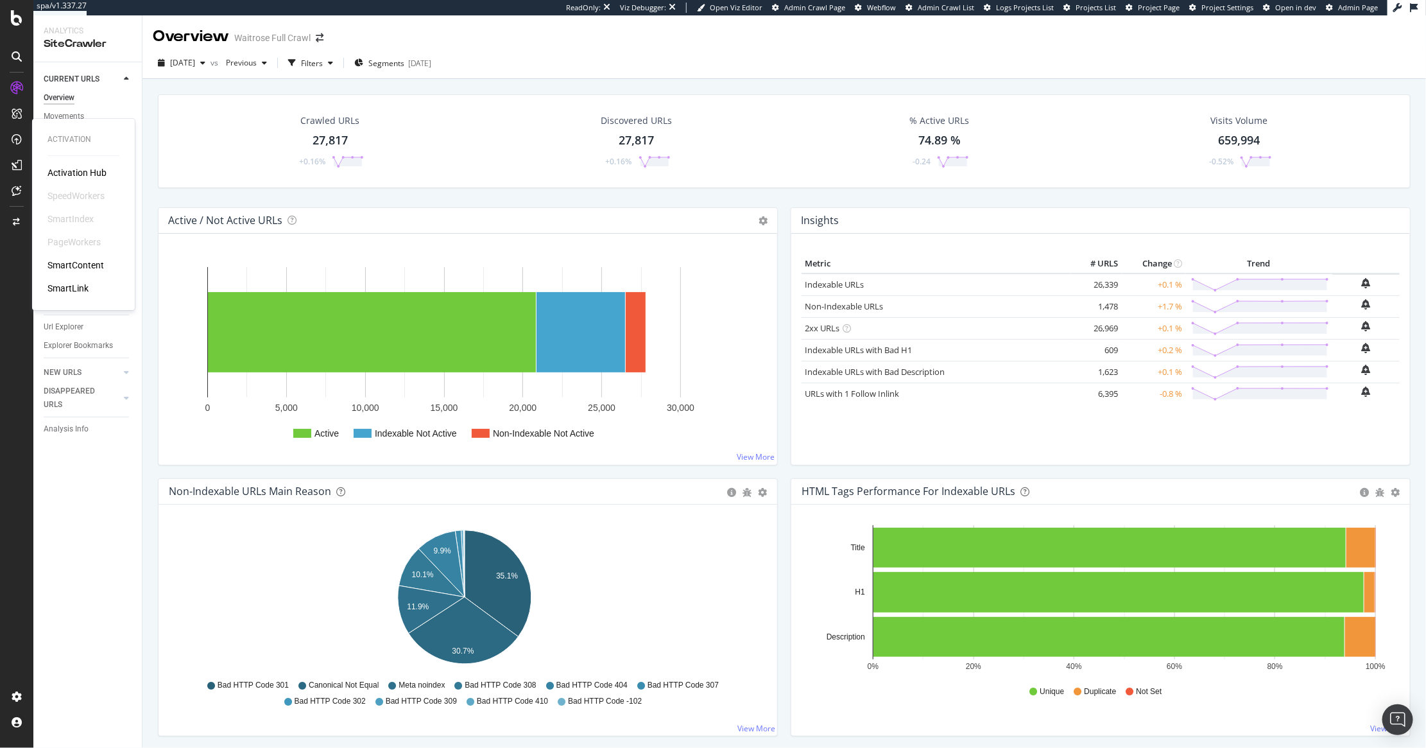
click at [89, 227] on div "Activation Hub SpeedWorkers SmartIndex PageWorkers SmartContent SmartLink" at bounding box center [83, 230] width 72 height 128
click at [80, 220] on div "SmartIndex" at bounding box center [70, 218] width 46 height 13
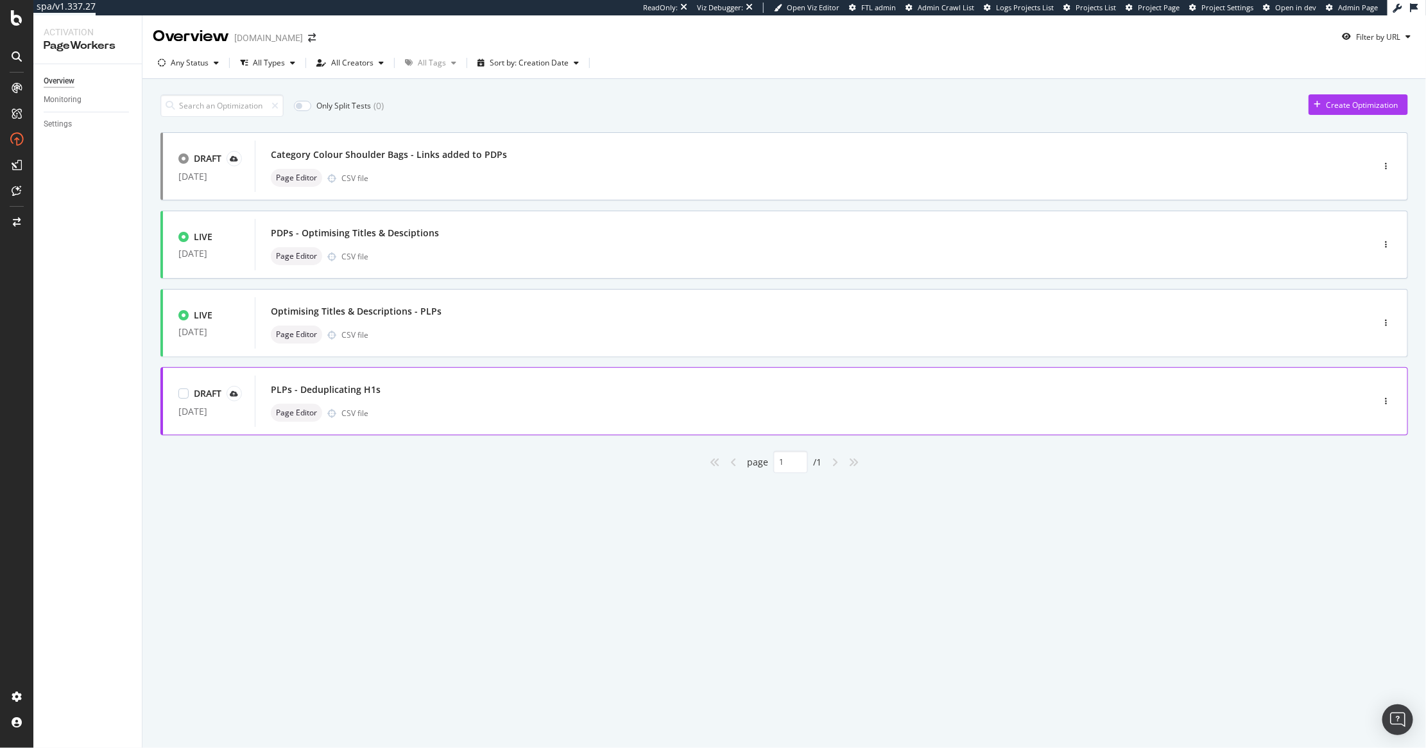
click at [531, 388] on div "PLPs - Deduplicating H1s" at bounding box center [794, 390] width 1047 height 18
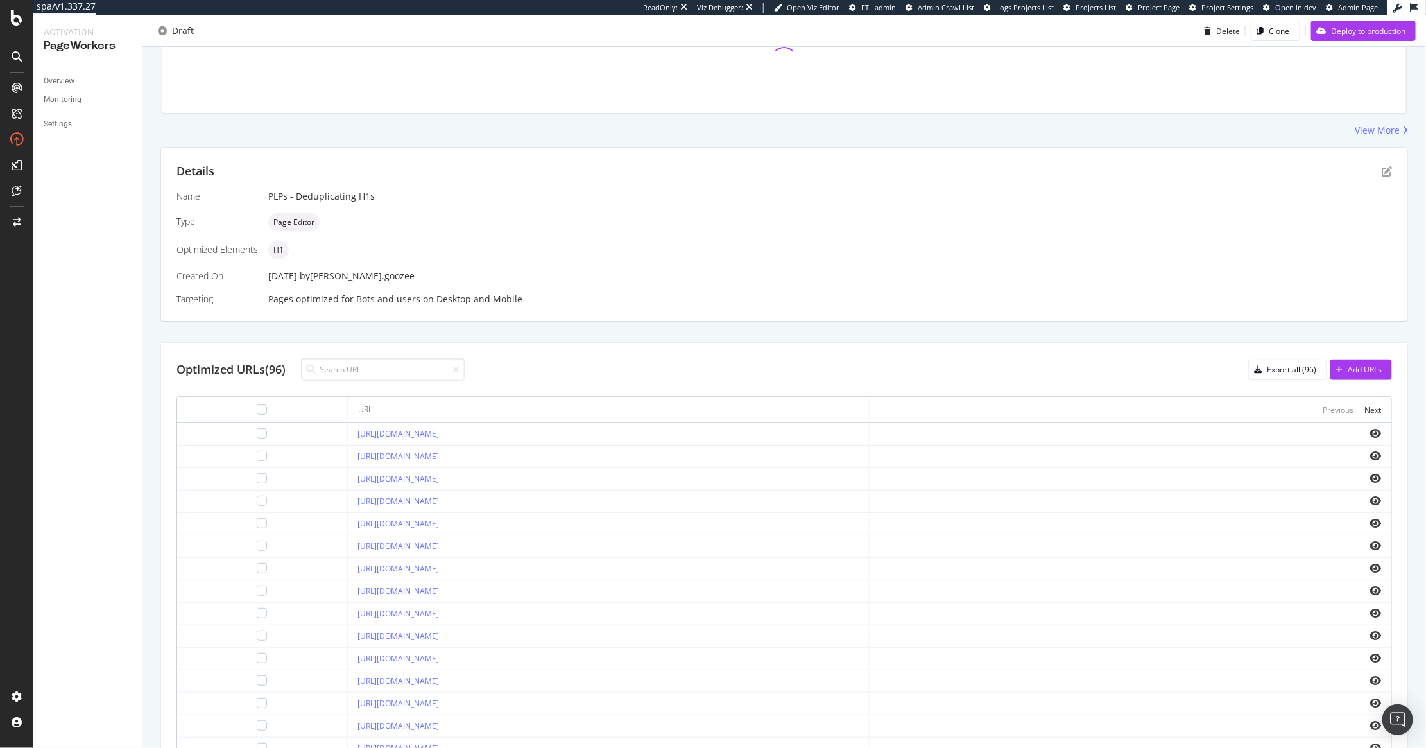
scroll to position [232, 0]
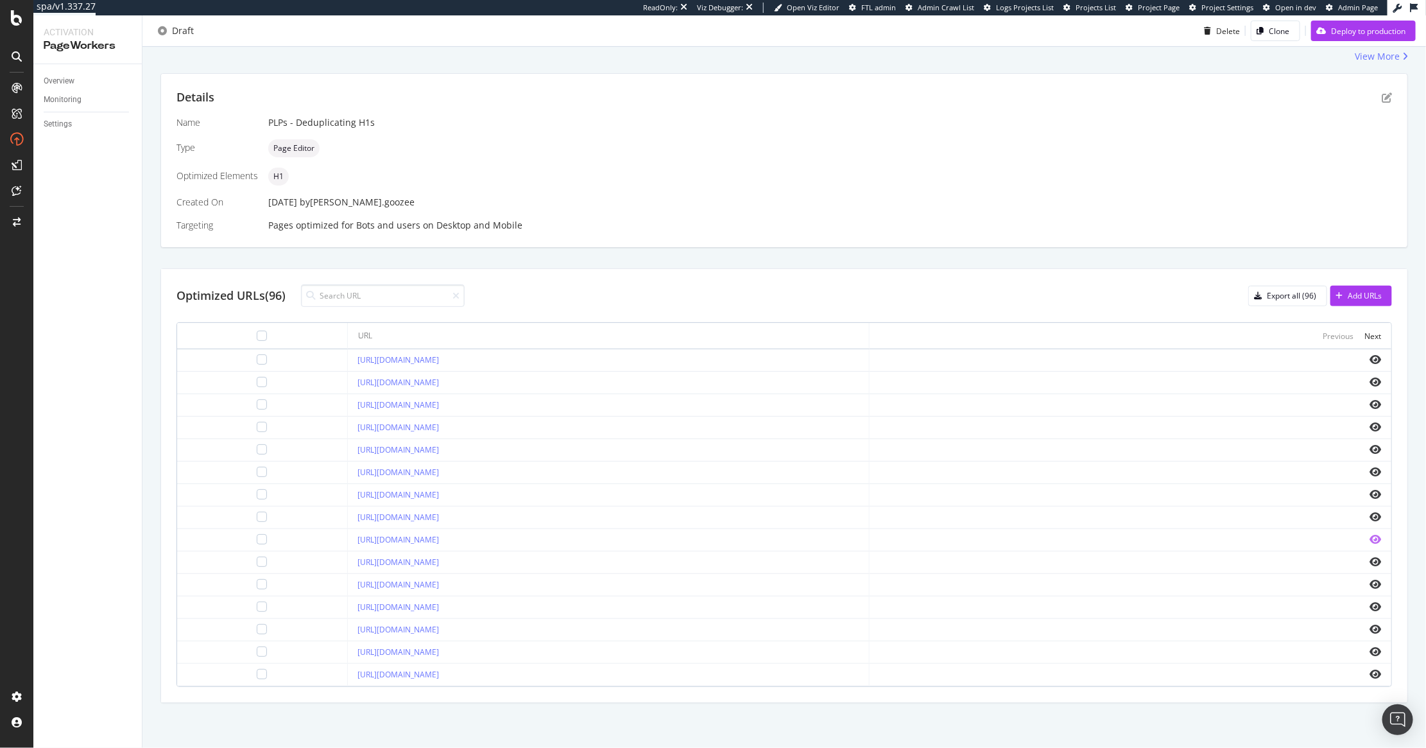
click at [1370, 539] on icon "eye" at bounding box center [1376, 539] width 12 height 10
click at [1359, 602] on td at bounding box center [1131, 607] width 522 height 22
click at [1370, 603] on icon "eye" at bounding box center [1376, 606] width 12 height 10
click at [1370, 673] on icon "eye" at bounding box center [1376, 674] width 12 height 10
click at [1364, 339] on div "Next" at bounding box center [1372, 336] width 17 height 11
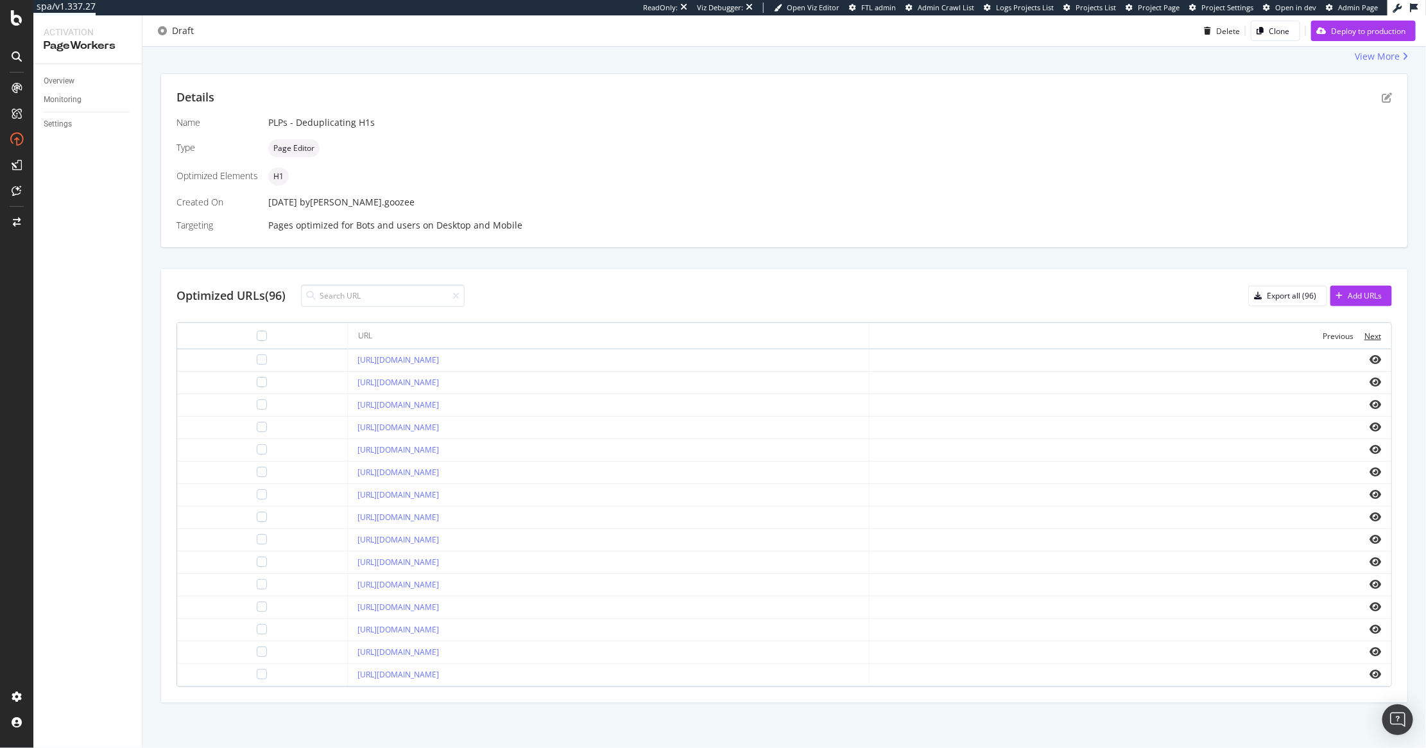
click at [1364, 339] on div "Next" at bounding box center [1372, 336] width 17 height 11
click at [1370, 626] on icon "eye" at bounding box center [1376, 629] width 12 height 10
click at [1361, 341] on th "Previous Next" at bounding box center [1131, 336] width 522 height 26
click at [1364, 336] on div "Next" at bounding box center [1372, 336] width 17 height 11
click at [1260, 571] on td at bounding box center [1131, 562] width 522 height 22
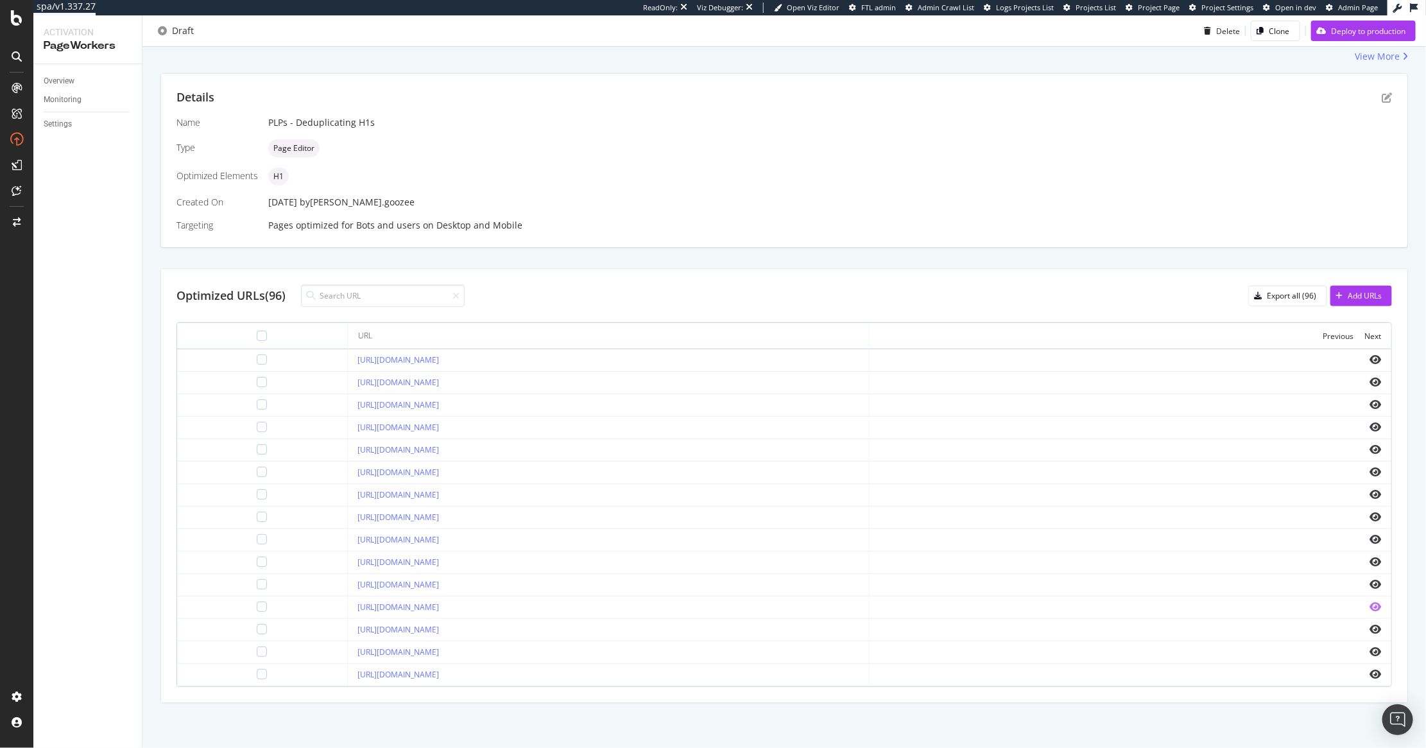
click at [1370, 610] on icon "eye" at bounding box center [1376, 606] width 12 height 10
click at [1346, 30] on div "Deploy to production" at bounding box center [1368, 30] width 74 height 11
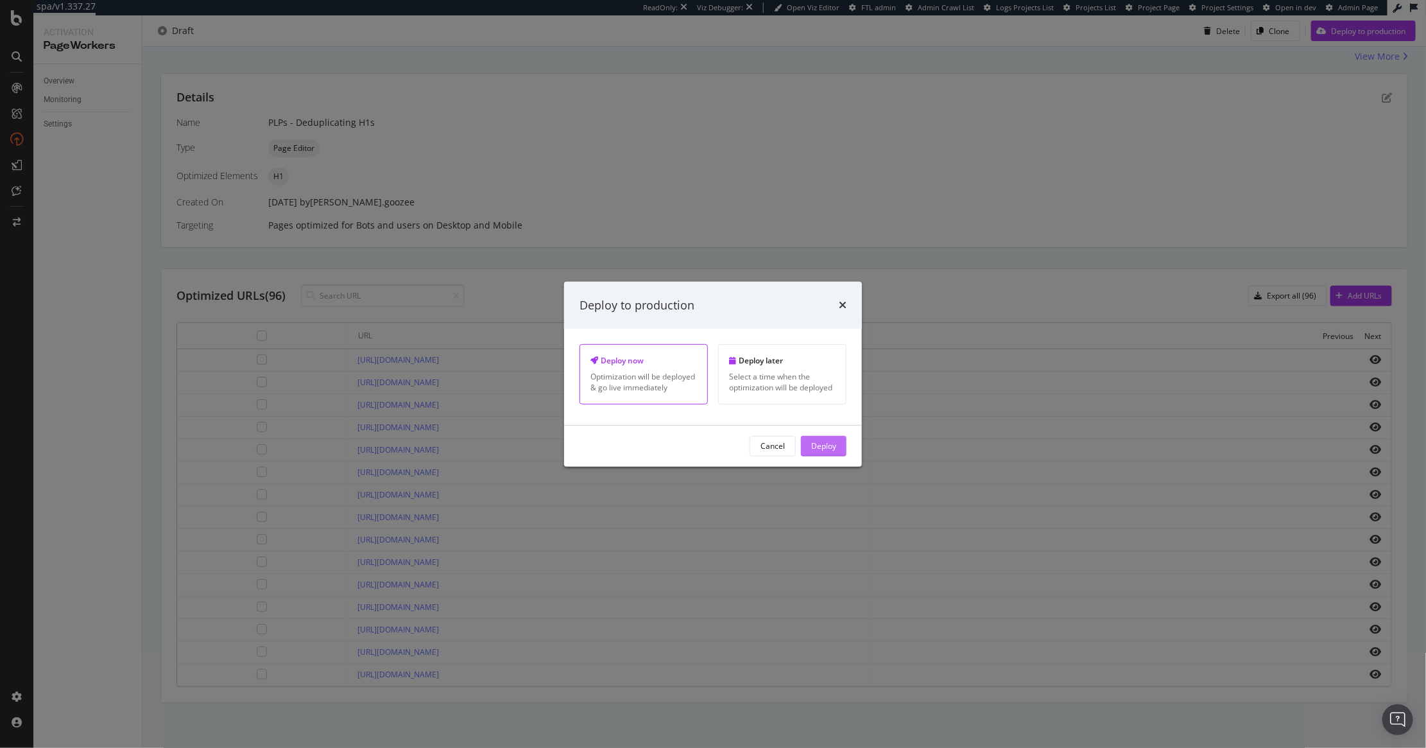
click at [836, 451] on div "Deploy" at bounding box center [823, 445] width 25 height 11
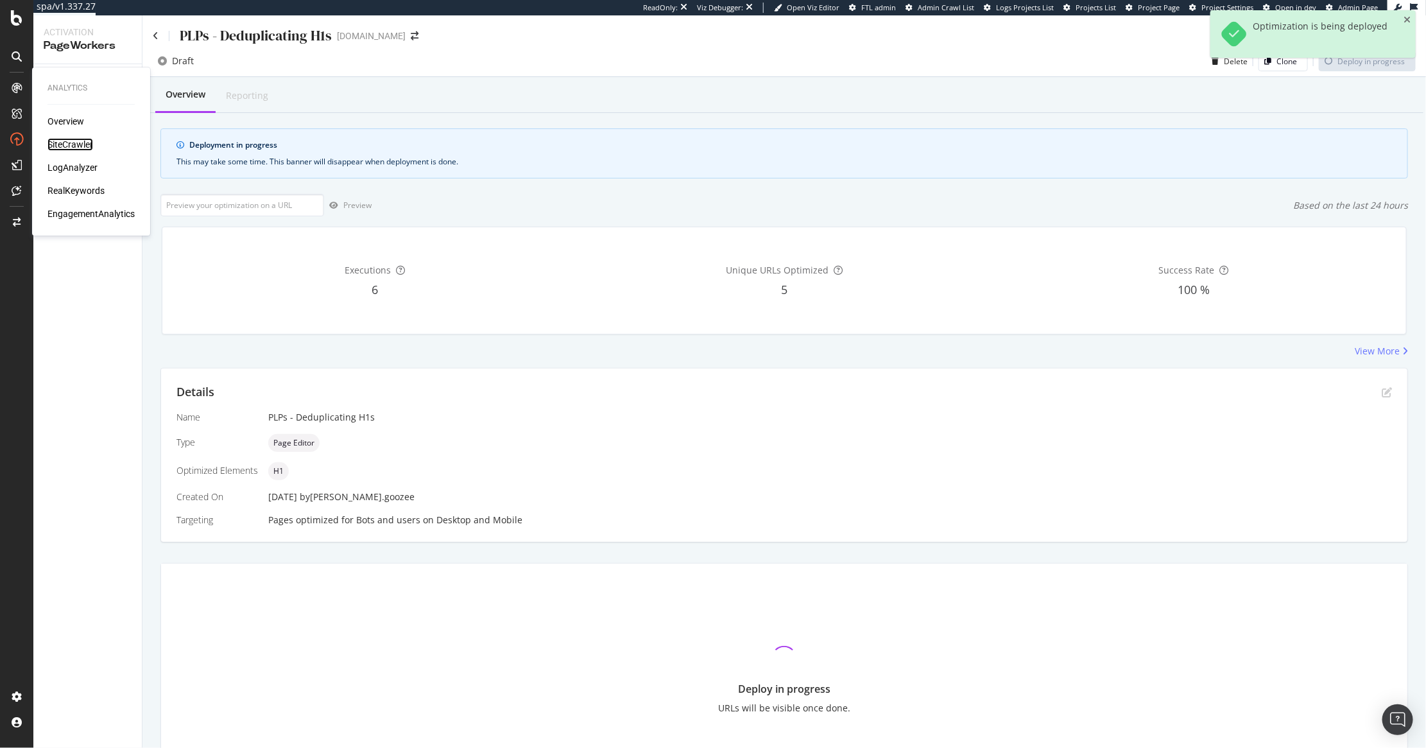
click at [76, 145] on div "SiteCrawler" at bounding box center [70, 144] width 46 height 13
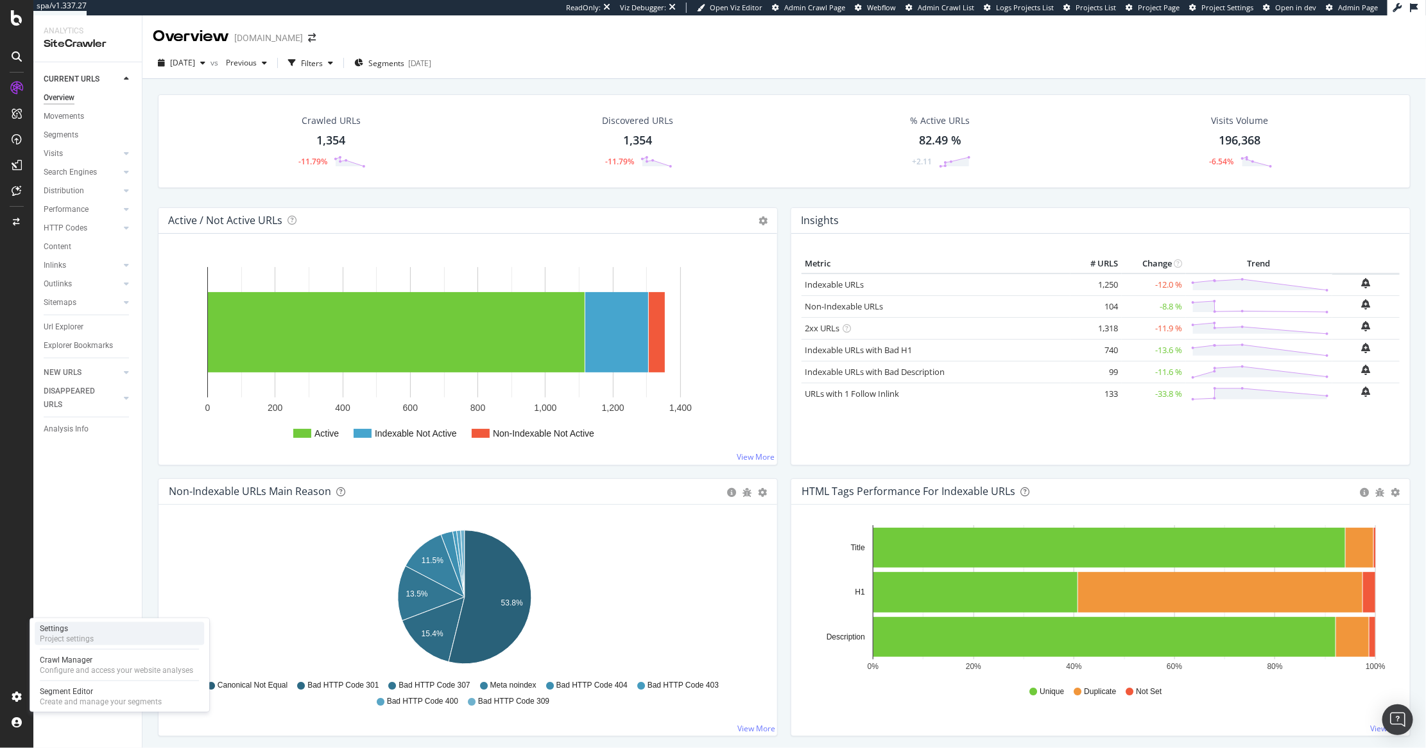
click at [68, 633] on div "Project settings" at bounding box center [67, 638] width 54 height 10
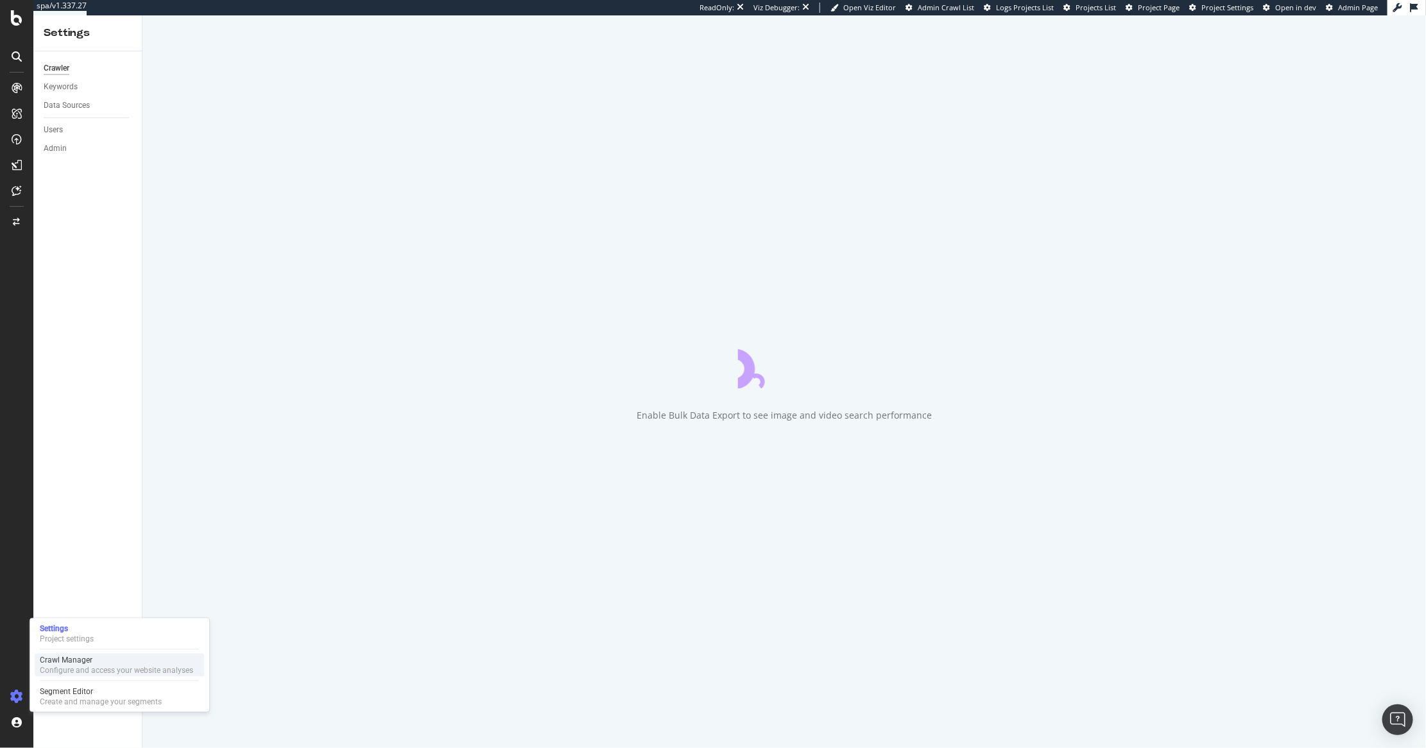
click at [64, 661] on div "Crawl Manager" at bounding box center [116, 660] width 153 height 10
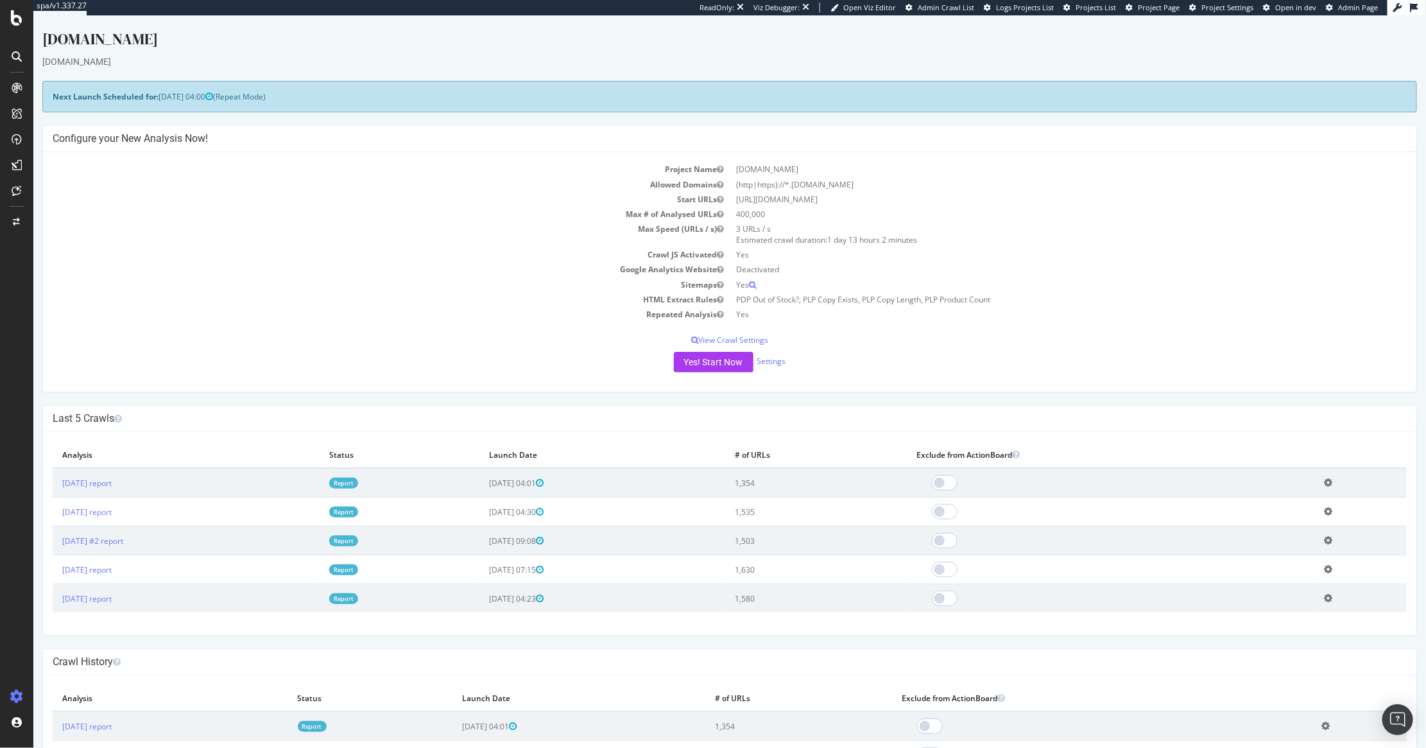
click at [699, 346] on div "Project Name www.kurtgeiger.us Allowed Domains (http|https)://*.kurtgeiger.us S…" at bounding box center [728, 271] width 1373 height 239
click at [692, 365] on button "Yes! Start Now" at bounding box center [713, 362] width 80 height 21
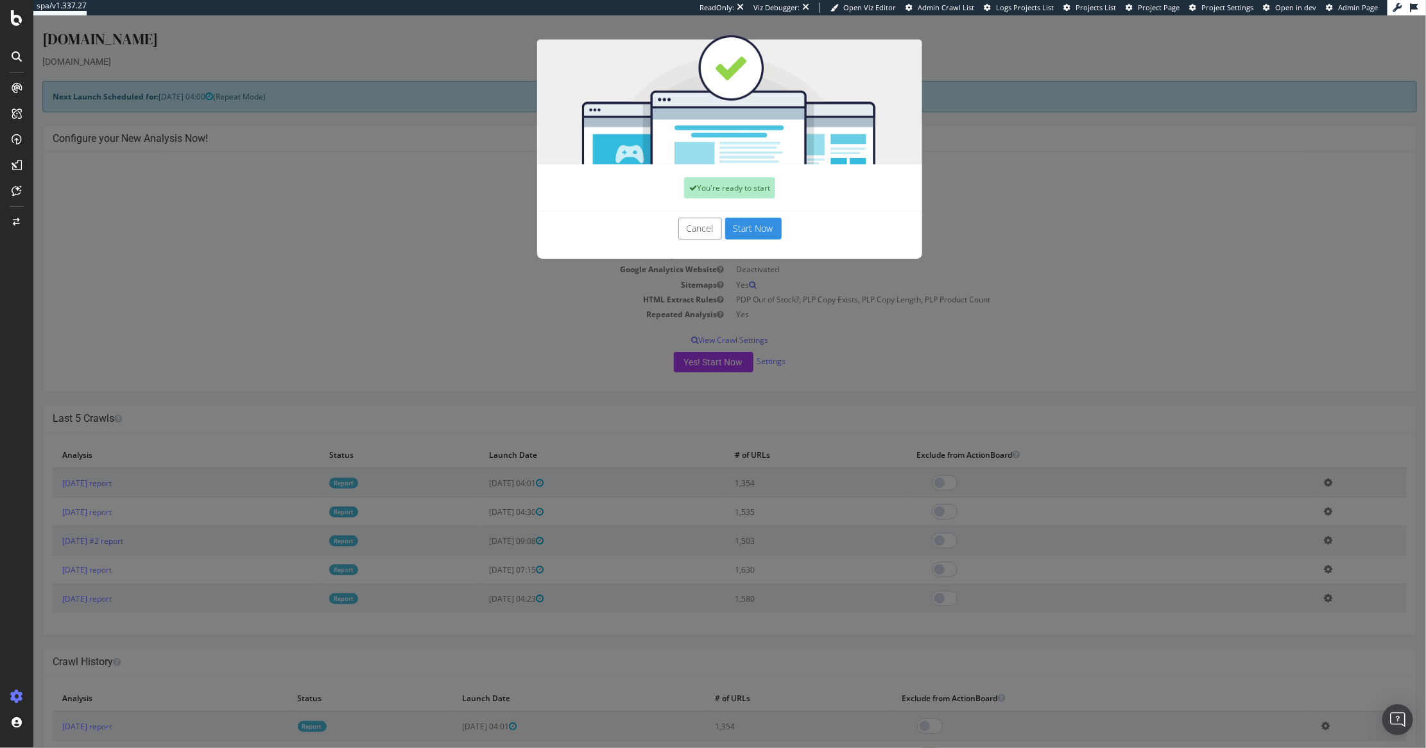
click at [744, 232] on button "Start Now" at bounding box center [753, 229] width 56 height 22
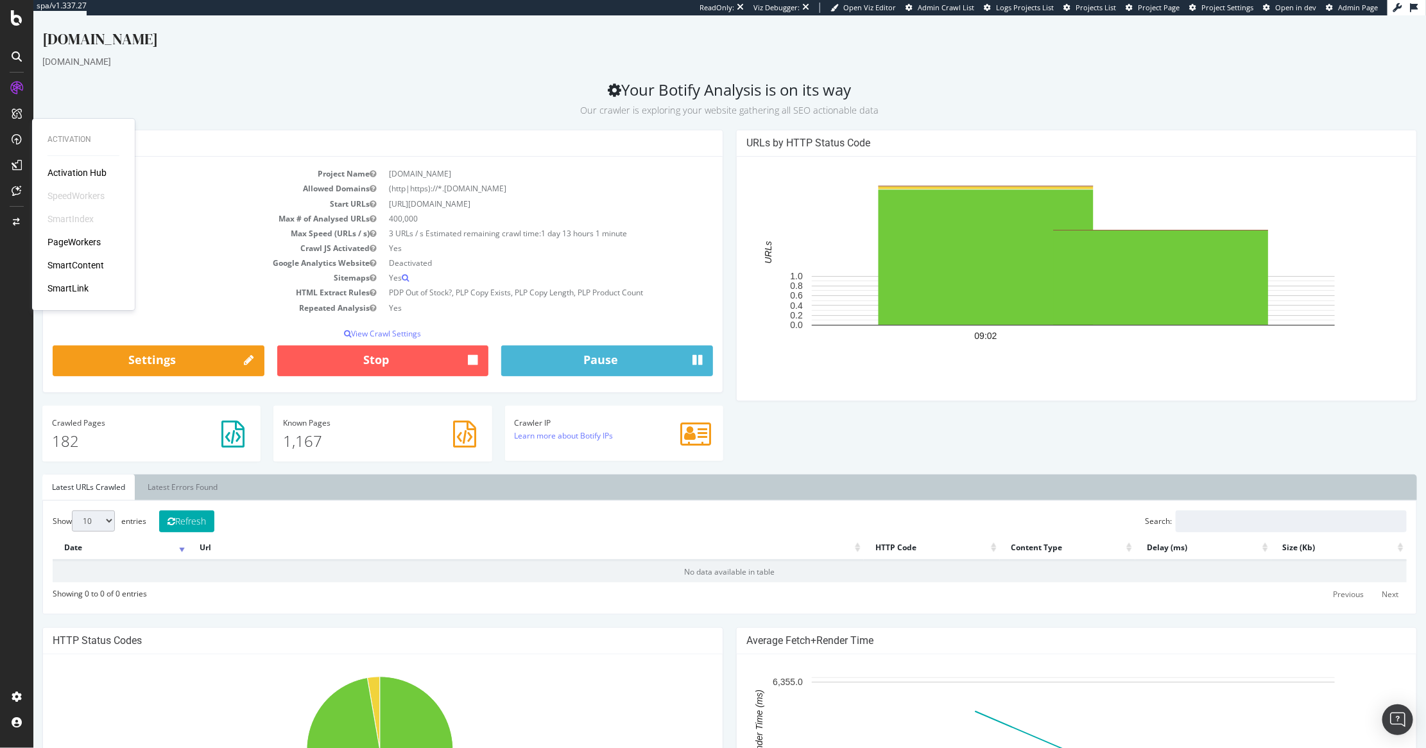
click at [90, 241] on div "PageWorkers" at bounding box center [73, 242] width 53 height 13
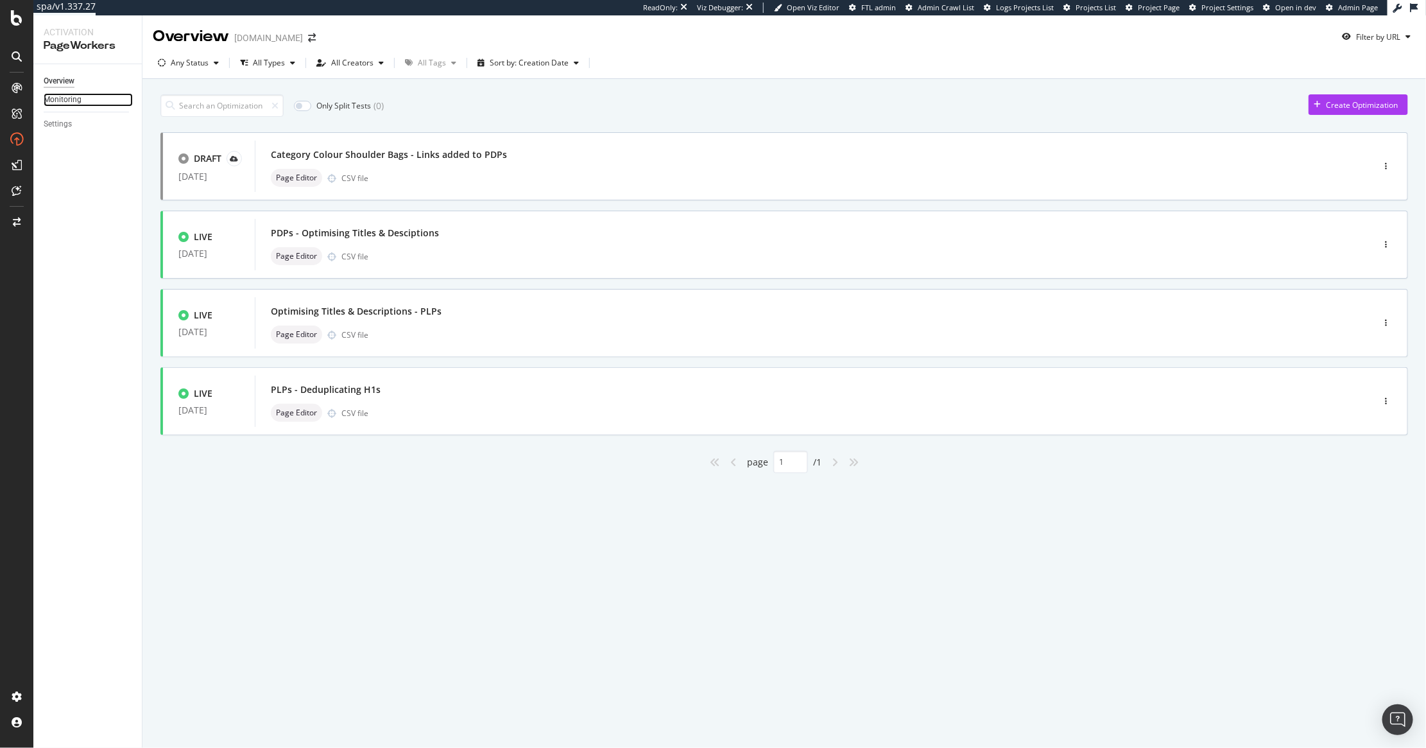
click at [85, 103] on link "Monitoring" at bounding box center [88, 99] width 89 height 13
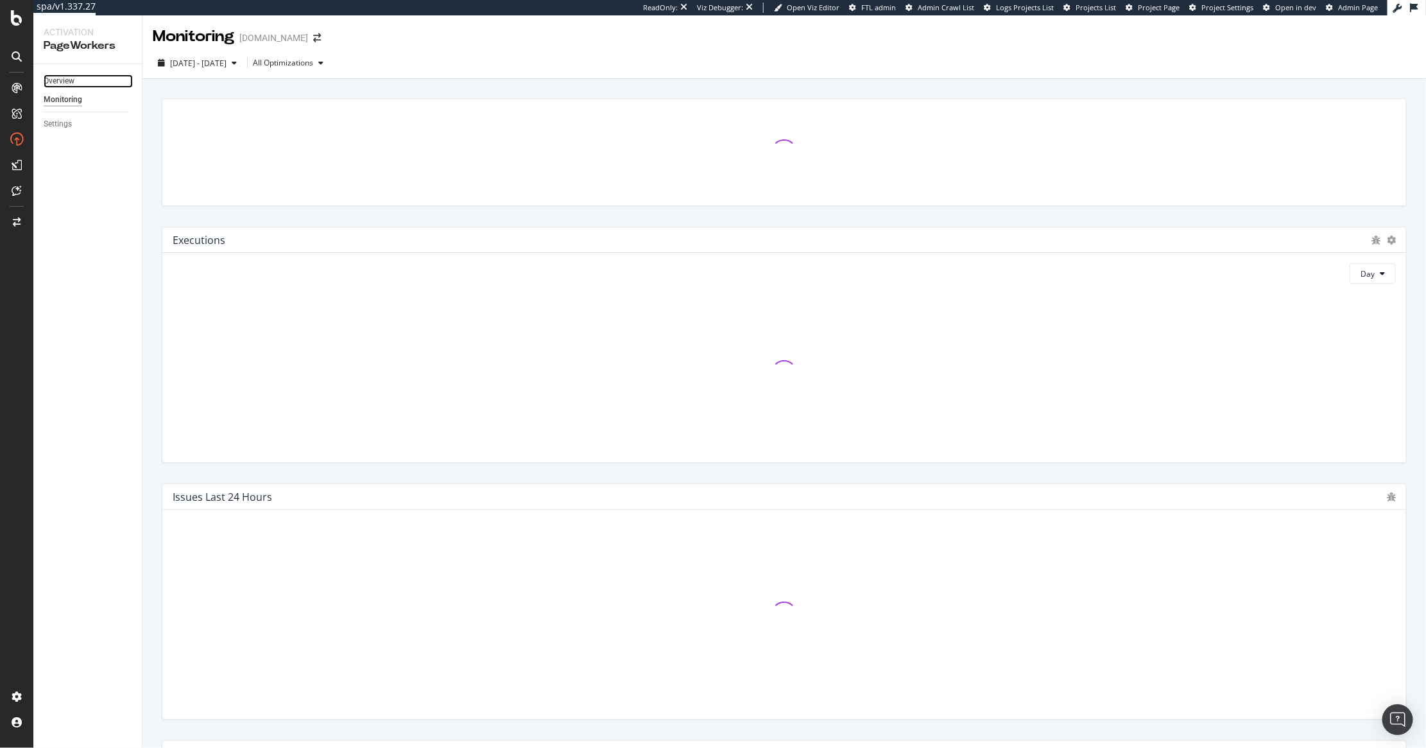
click at [76, 82] on link "Overview" at bounding box center [88, 80] width 89 height 13
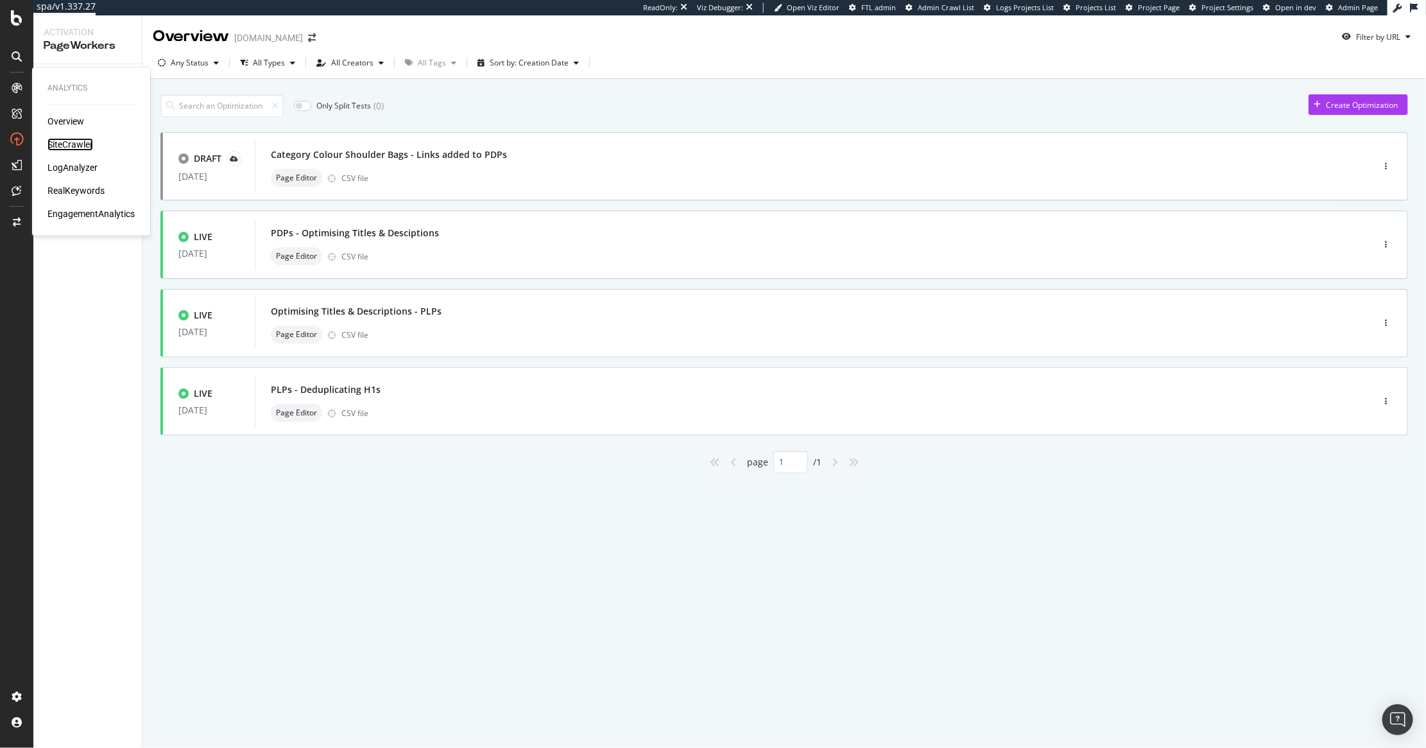
click at [69, 147] on div "SiteCrawler" at bounding box center [70, 144] width 46 height 13
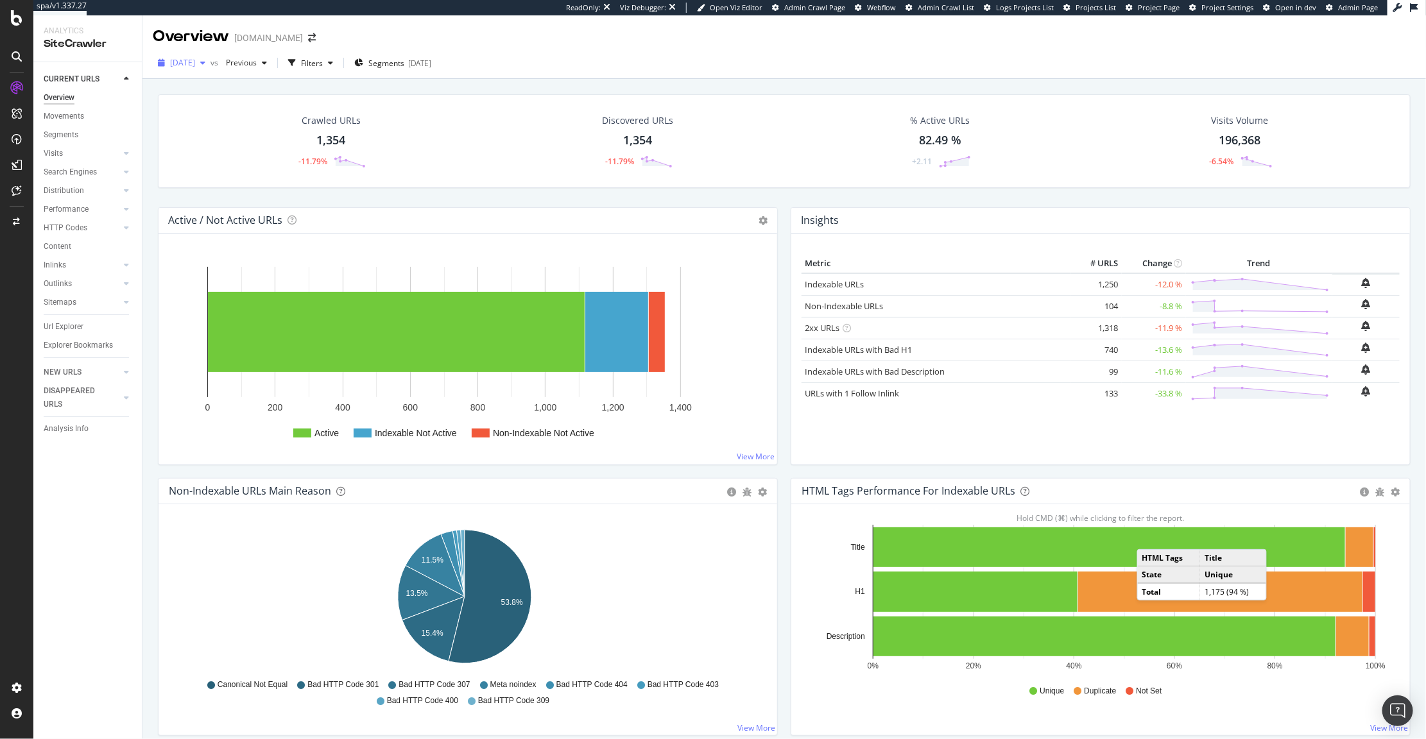
click at [191, 66] on span "[DATE]" at bounding box center [182, 62] width 25 height 11
click at [76, 648] on div "Crawl Manager" at bounding box center [116, 651] width 153 height 10
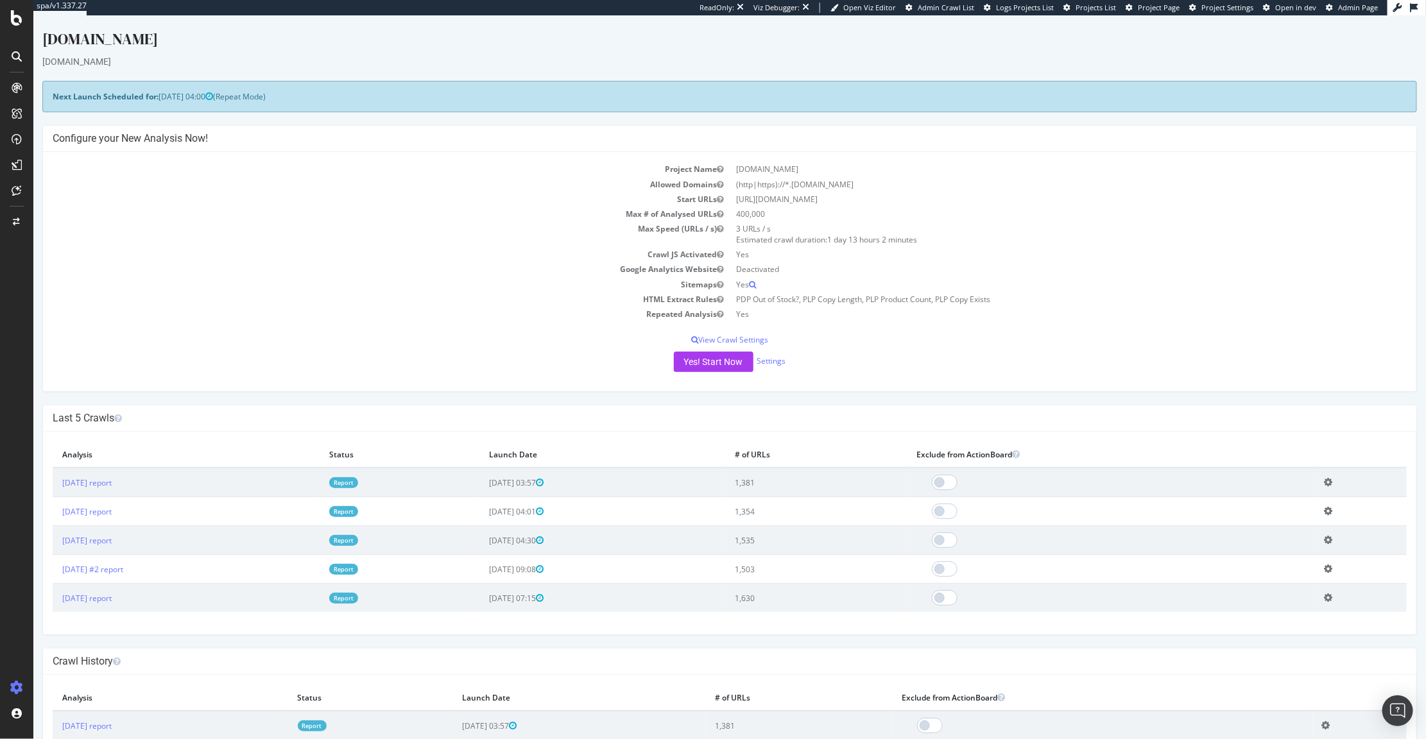
click at [118, 490] on td "2025 Sep. 16th report" at bounding box center [185, 483] width 267 height 30
click at [110, 493] on td "2025 Sep. 16th report" at bounding box center [185, 483] width 267 height 30
click at [111, 483] on link "2025 Sep. 16th report" at bounding box center [86, 482] width 49 height 11
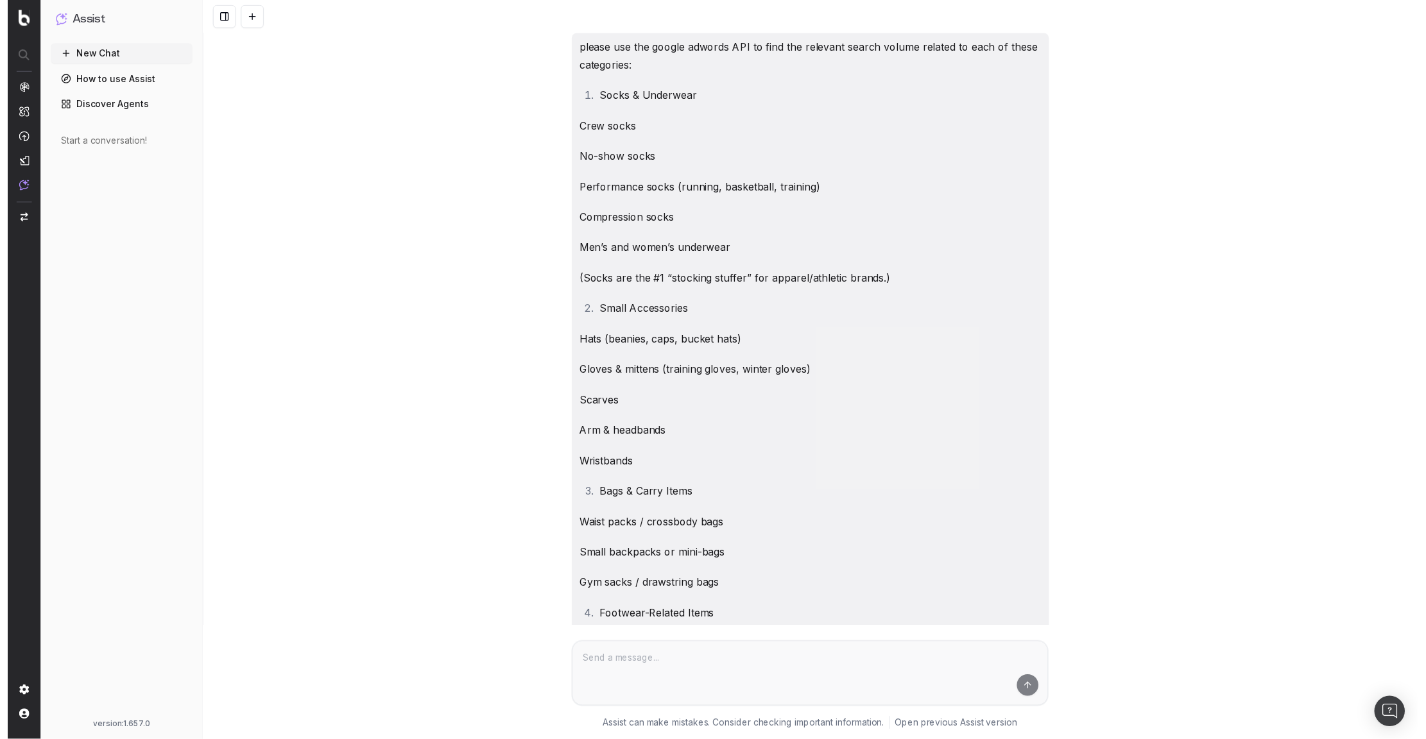
scroll to position [0, 1550]
